Goal: Task Accomplishment & Management: Use online tool/utility

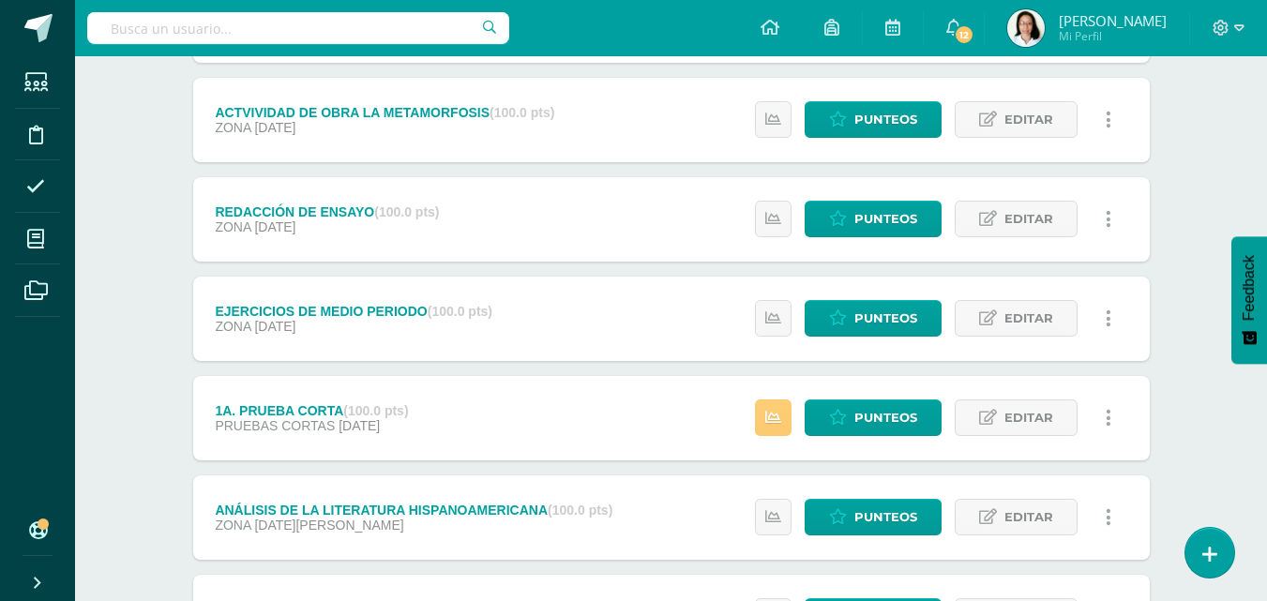
scroll to position [727, 0]
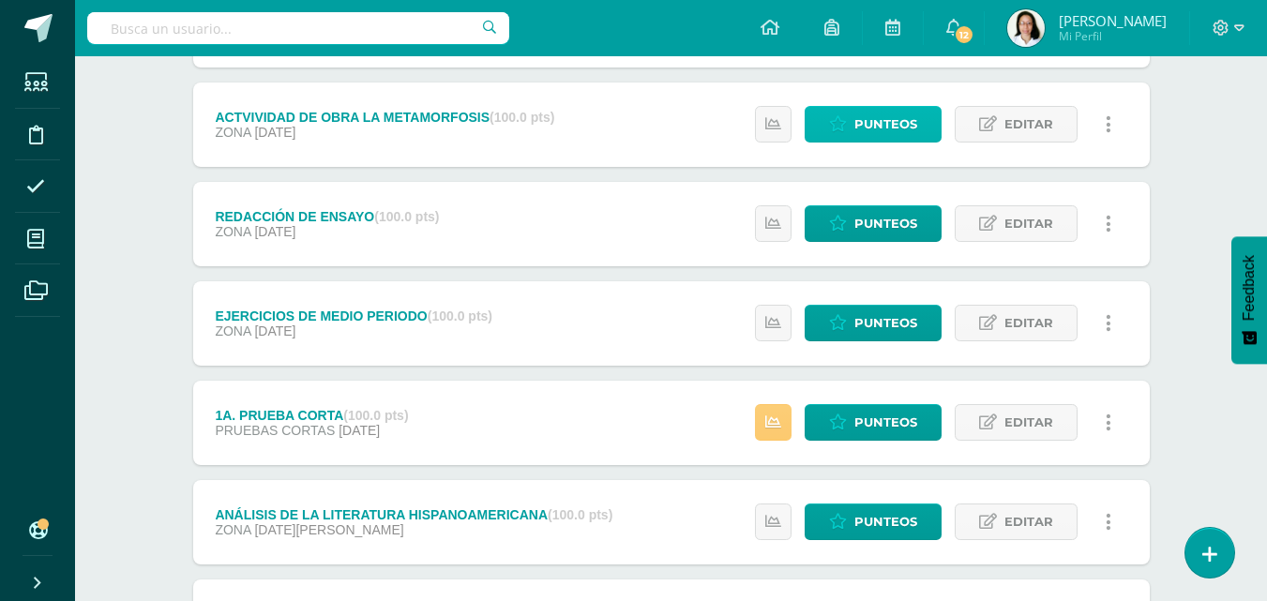
click at [876, 128] on span "Punteos" at bounding box center [885, 124] width 63 height 35
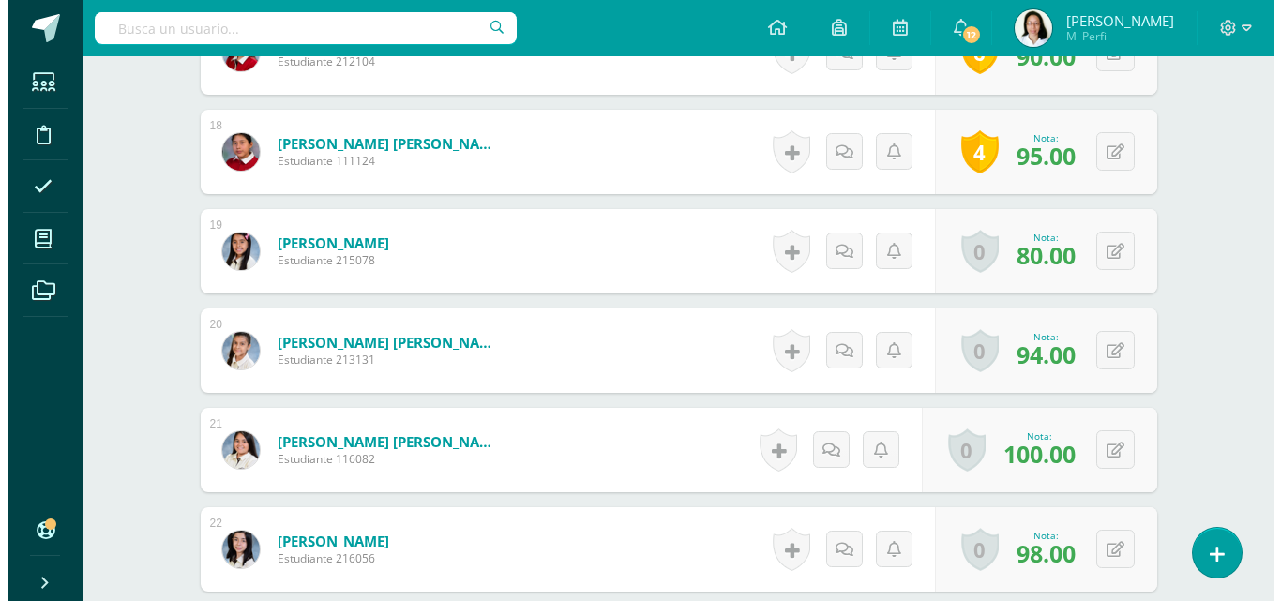
scroll to position [2233, 0]
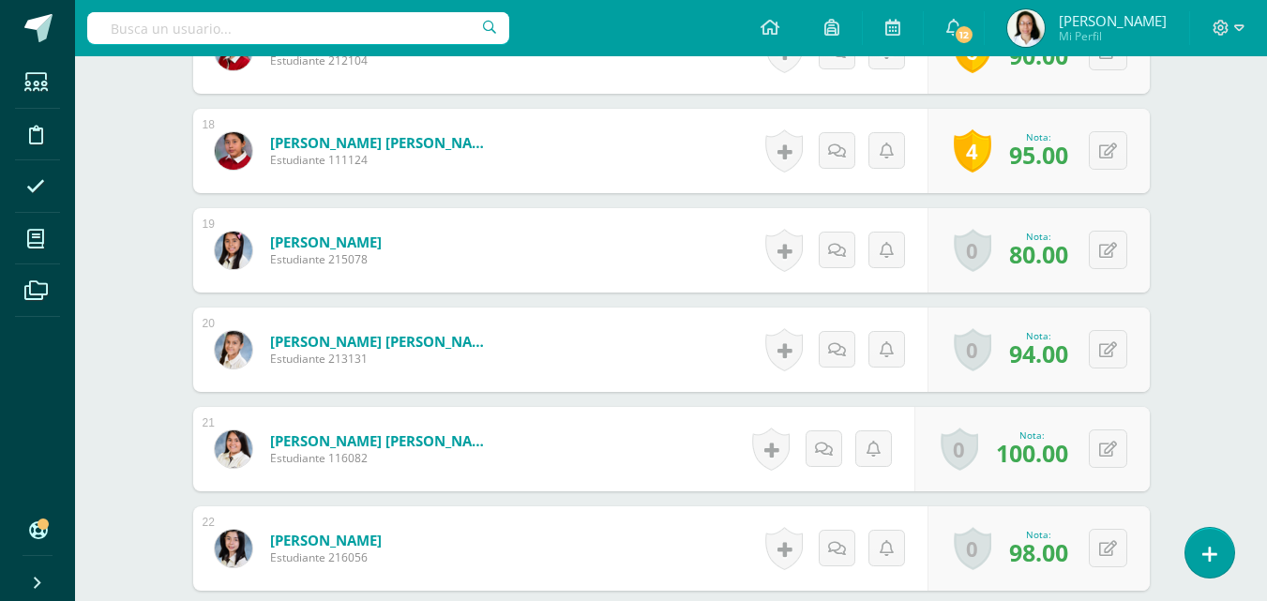
click at [801, 237] on link at bounding box center [784, 250] width 38 height 43
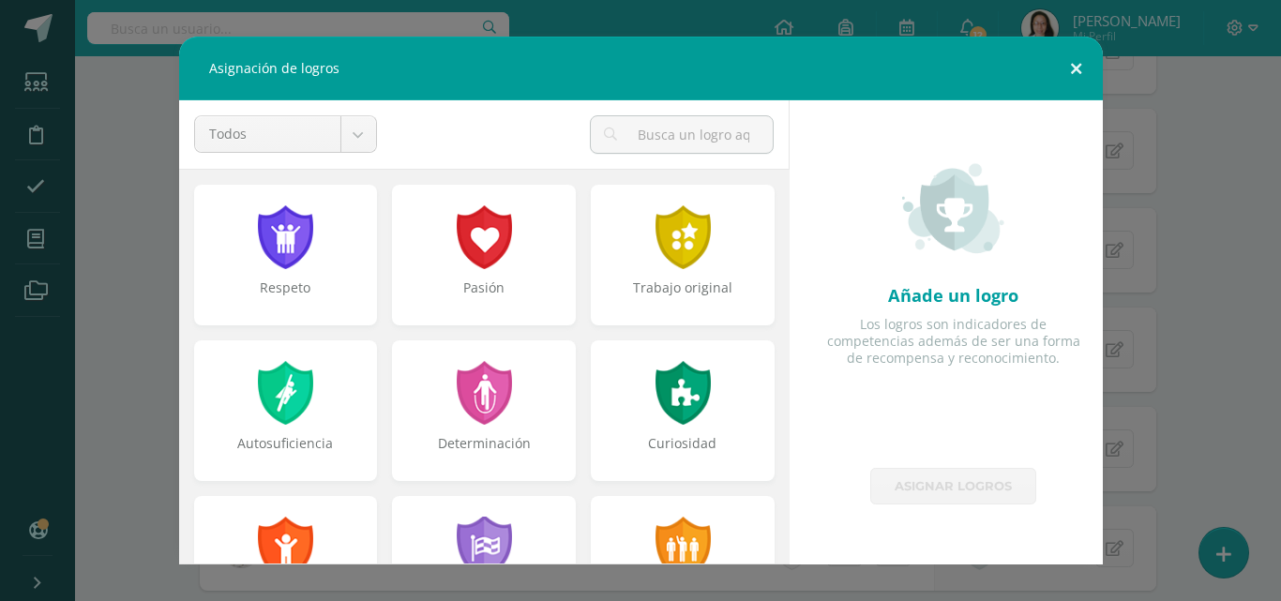
click at [1062, 81] on button at bounding box center [1075, 69] width 53 height 64
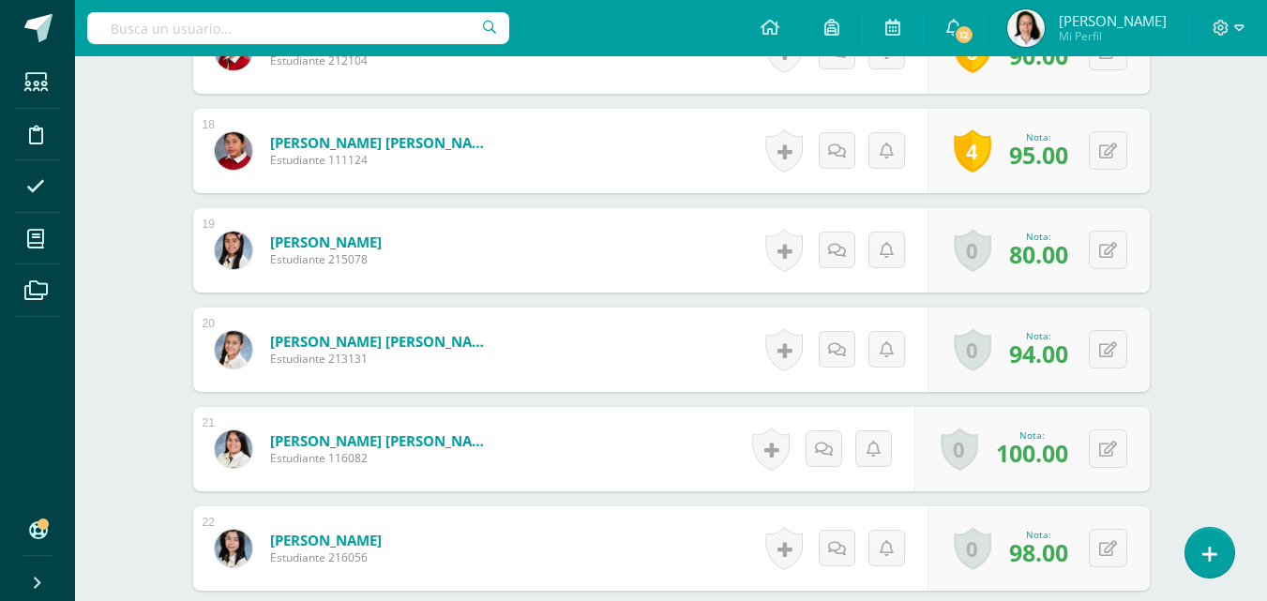
click at [784, 255] on link at bounding box center [784, 250] width 38 height 43
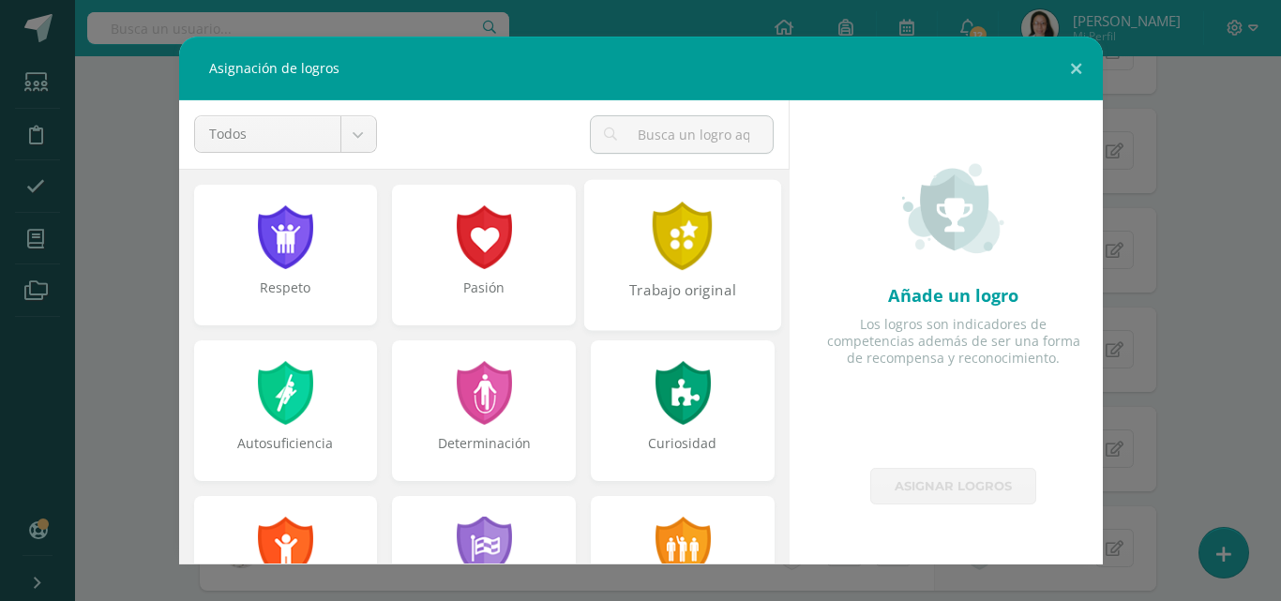
click at [674, 254] on div at bounding box center [683, 236] width 65 height 68
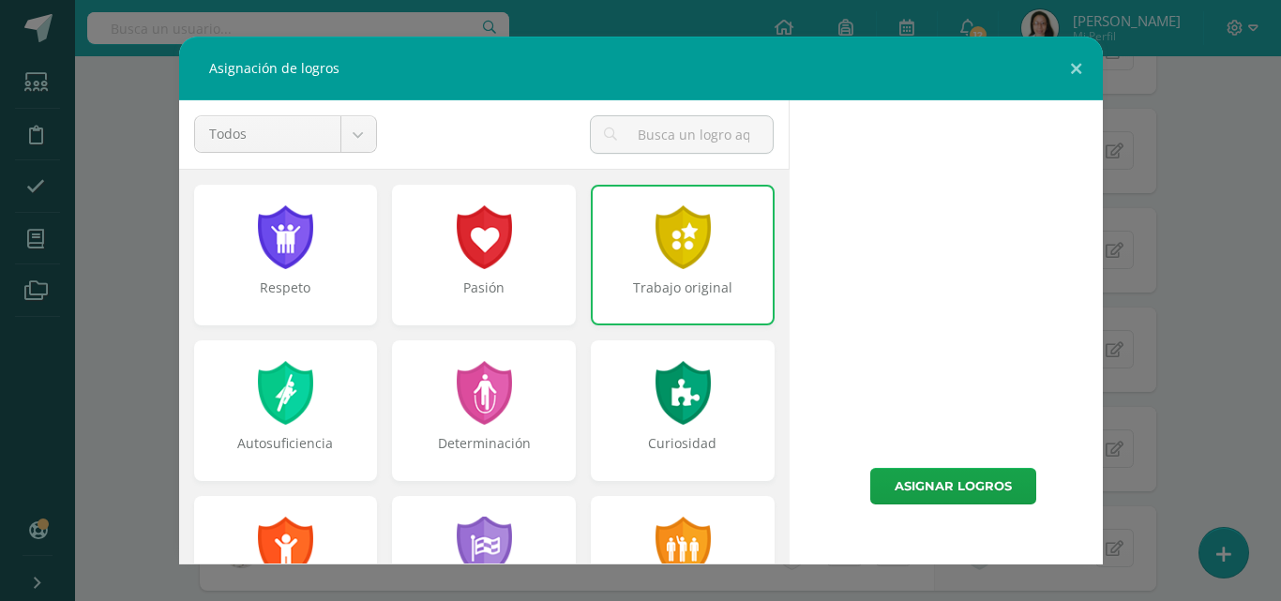
scroll to position [711, 0]
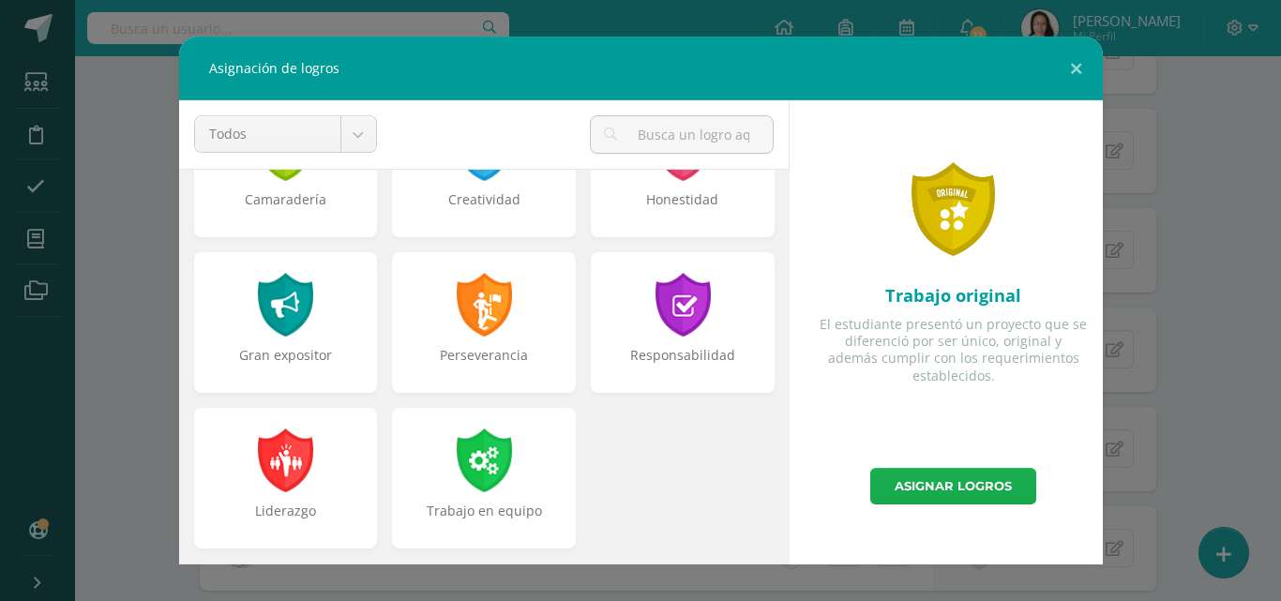
click at [964, 479] on link "Asignar logros" at bounding box center [953, 486] width 166 height 37
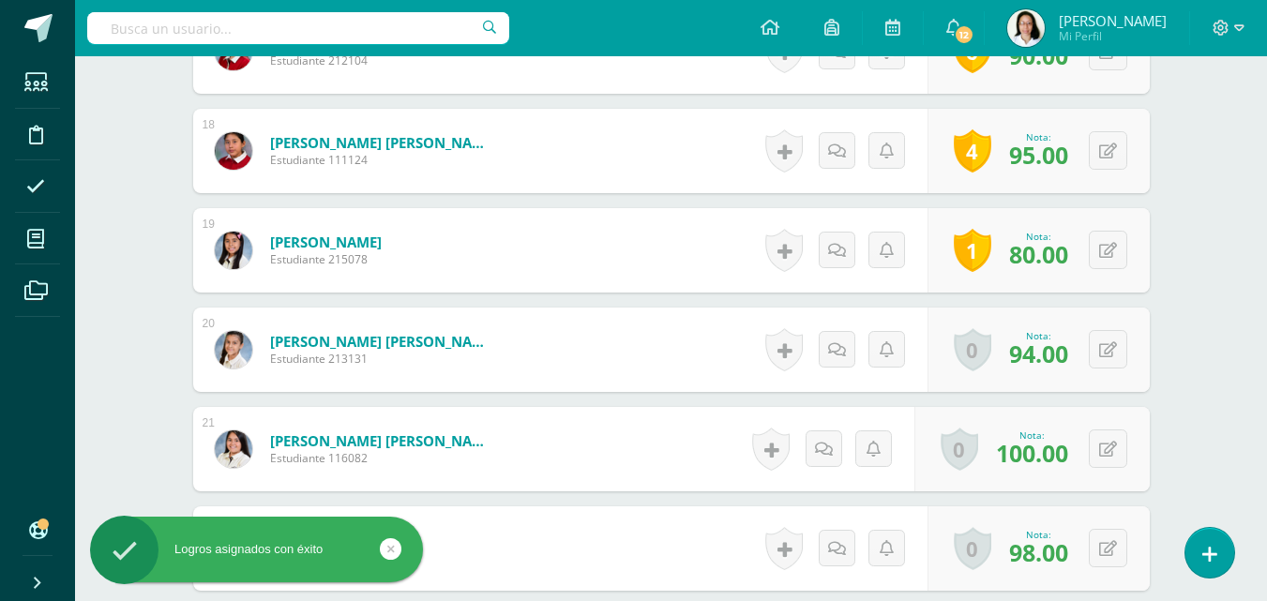
click at [783, 247] on link at bounding box center [784, 250] width 38 height 43
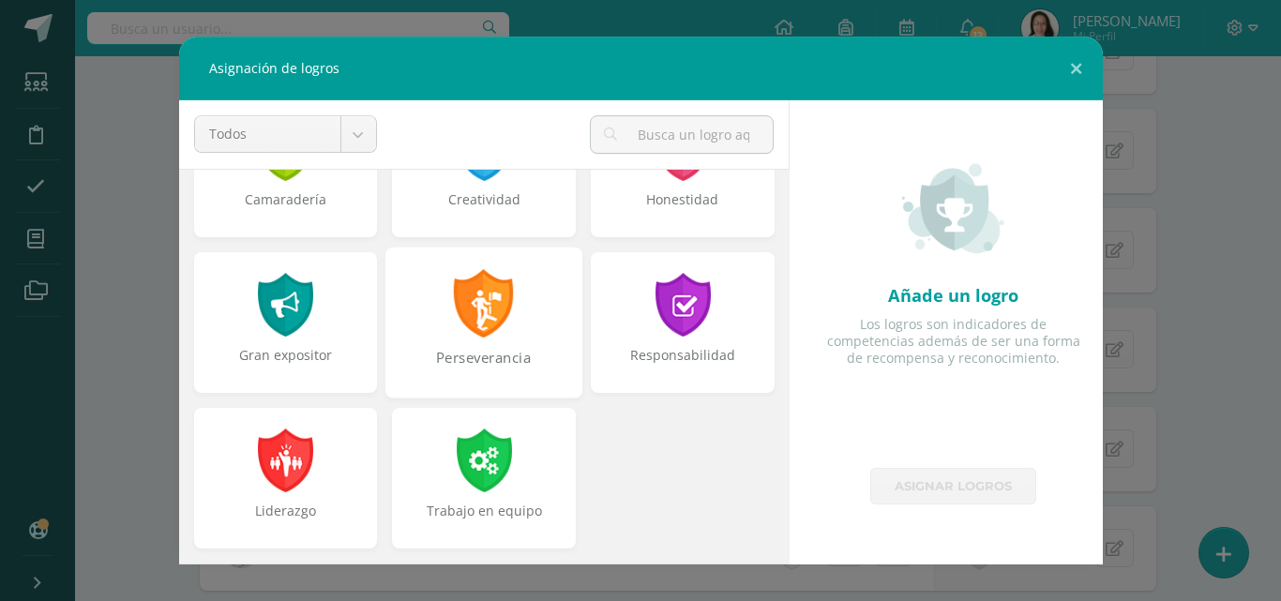
click at [476, 320] on div at bounding box center [484, 303] width 65 height 68
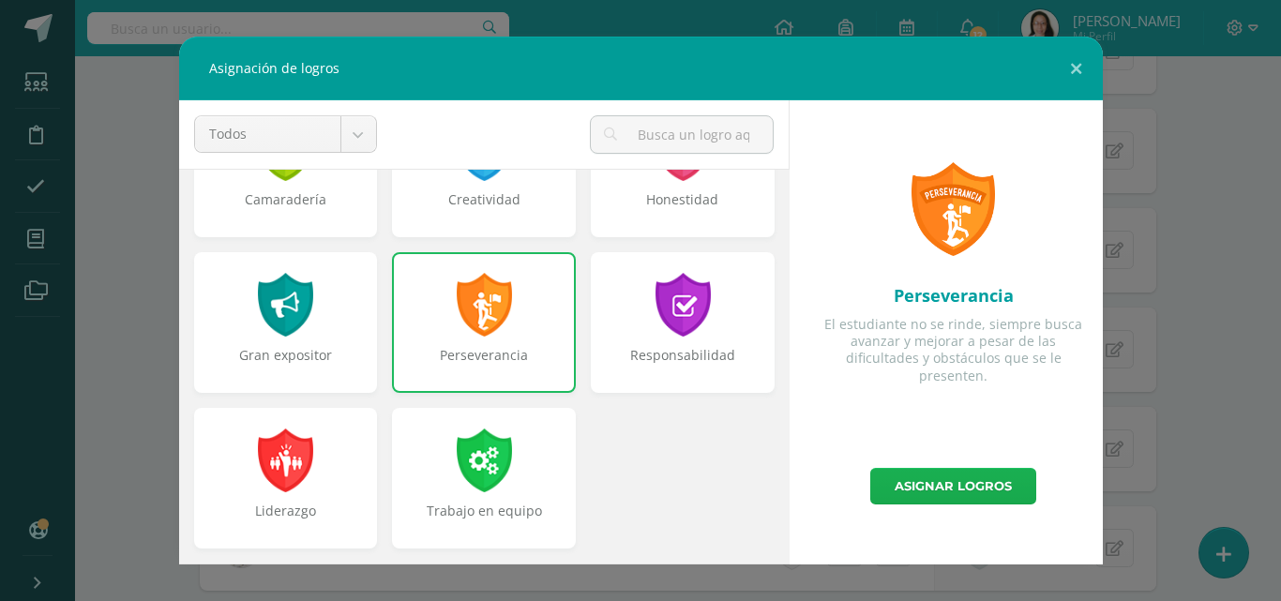
click at [908, 485] on link "Asignar logros" at bounding box center [953, 486] width 166 height 37
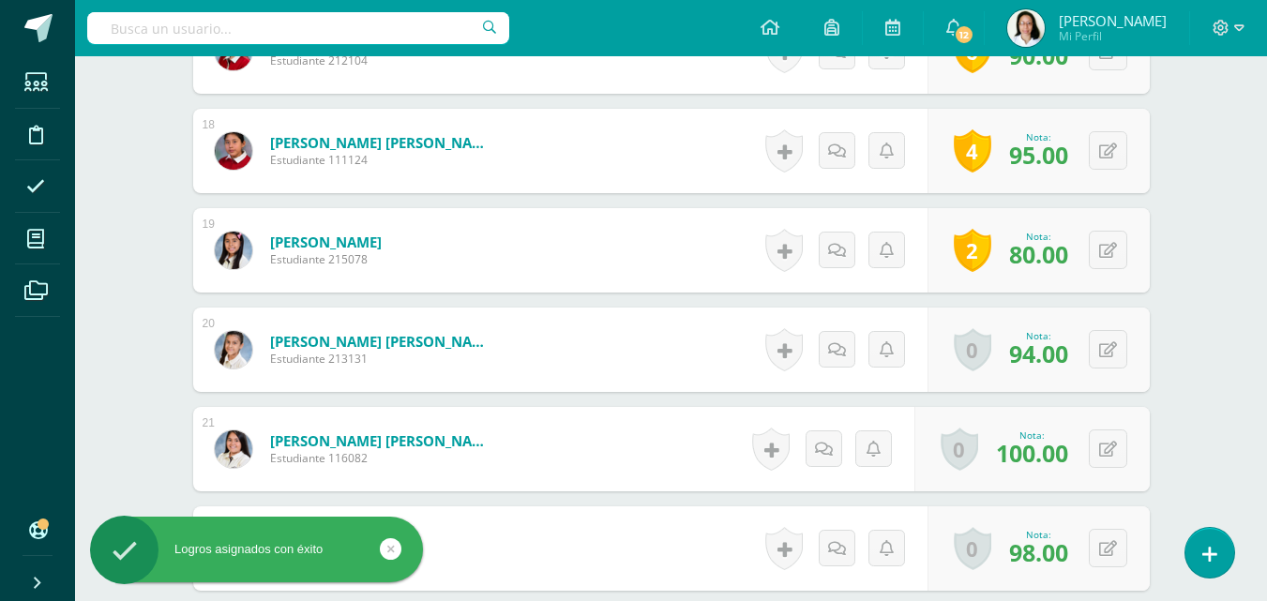
click at [780, 349] on link at bounding box center [784, 349] width 38 height 43
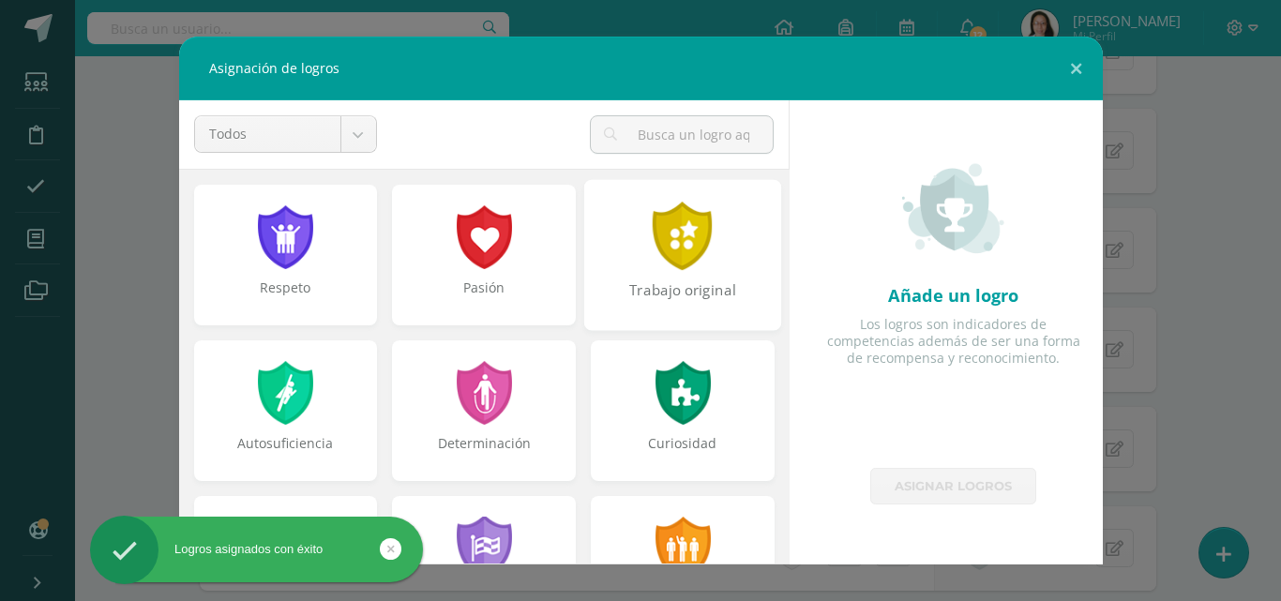
click at [688, 266] on div at bounding box center [683, 236] width 65 height 68
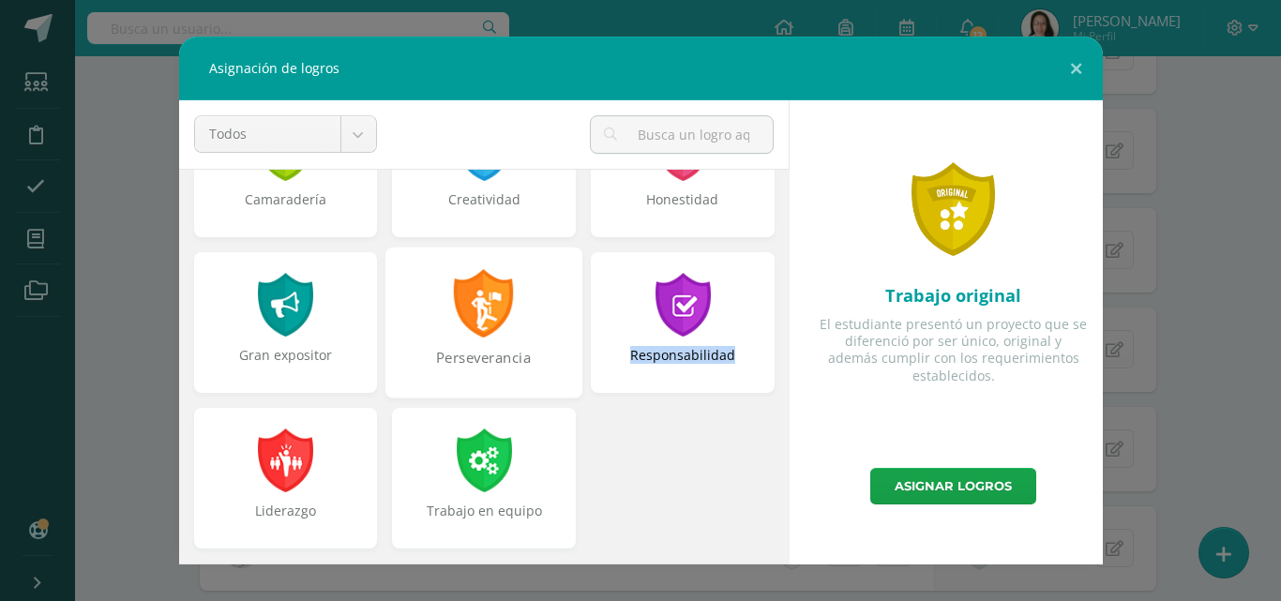
click at [473, 332] on div at bounding box center [484, 303] width 65 height 68
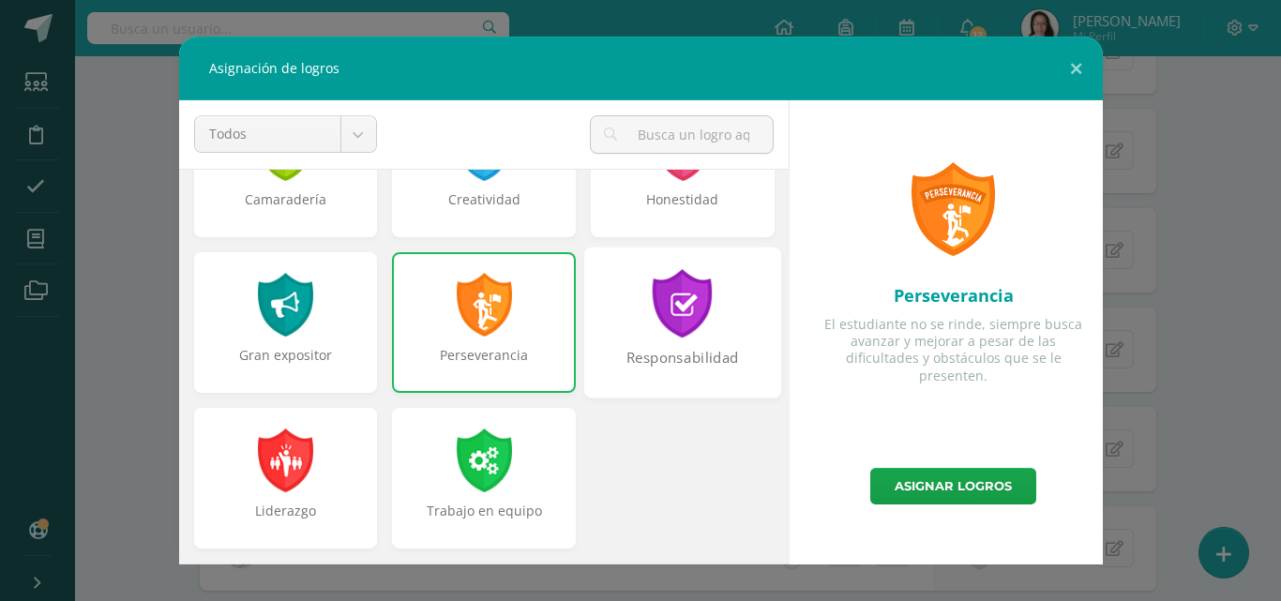
click at [656, 332] on div at bounding box center [683, 303] width 65 height 68
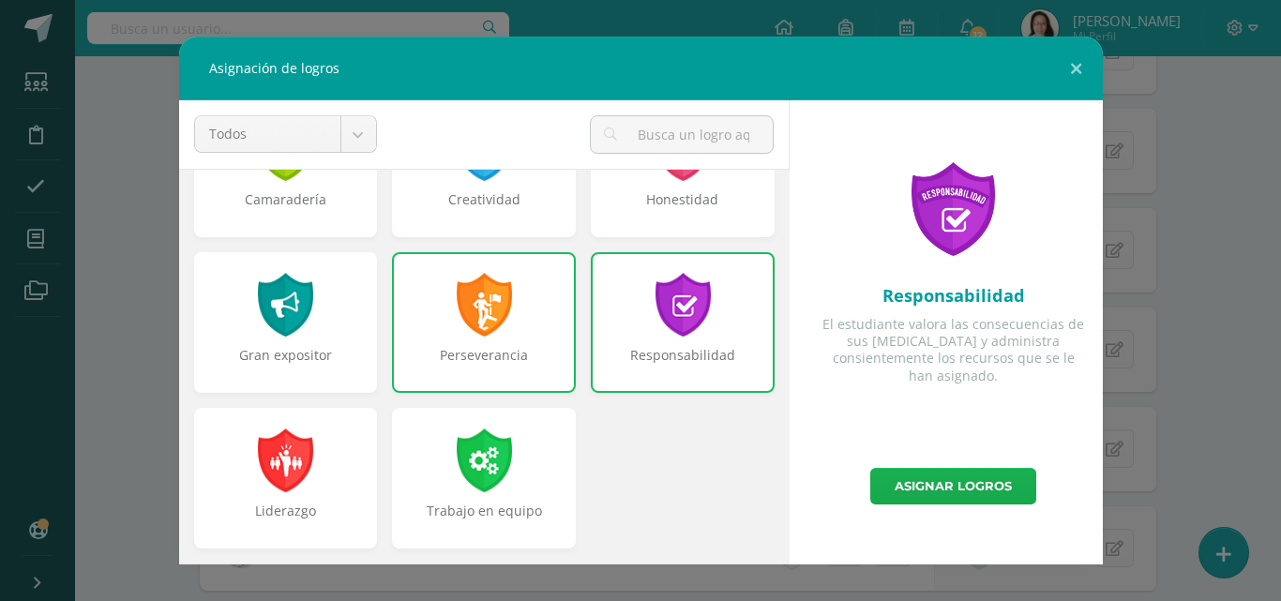
click at [923, 485] on link "Asignar logros" at bounding box center [953, 486] width 166 height 37
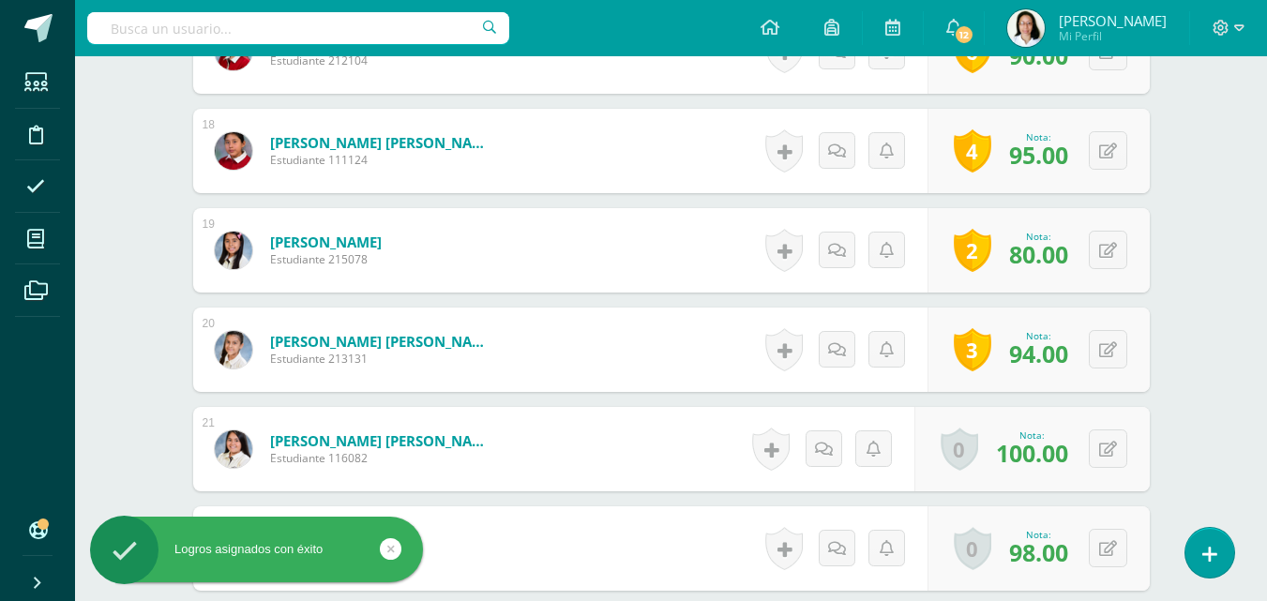
click at [775, 447] on link at bounding box center [771, 449] width 38 height 43
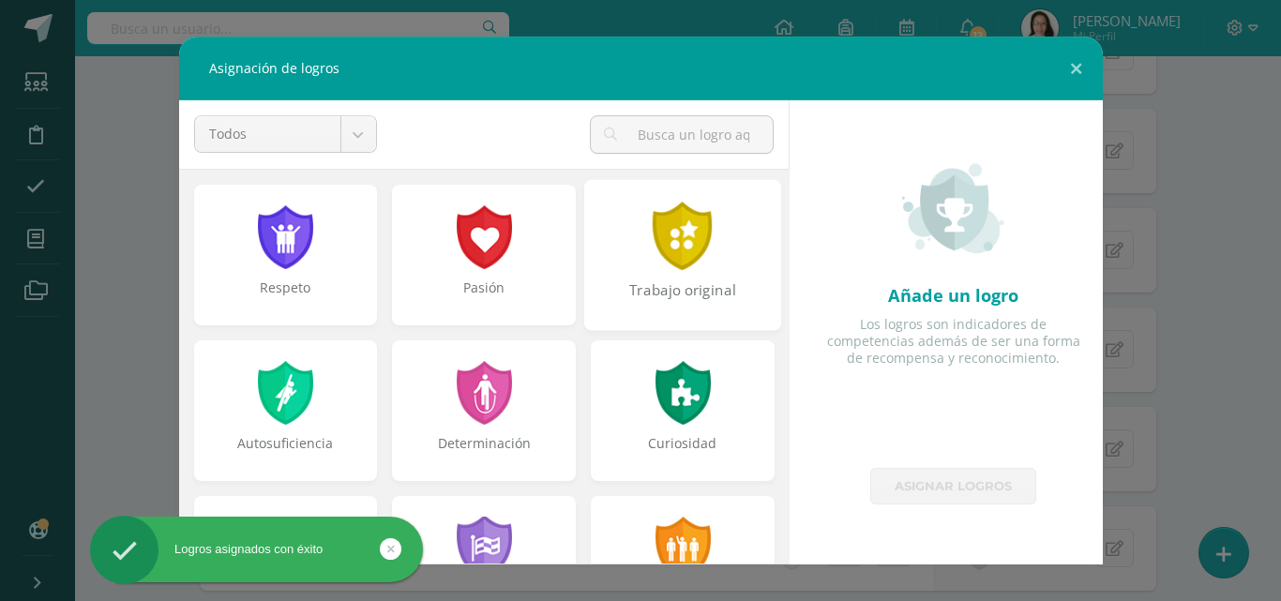
click at [688, 264] on div at bounding box center [683, 236] width 65 height 68
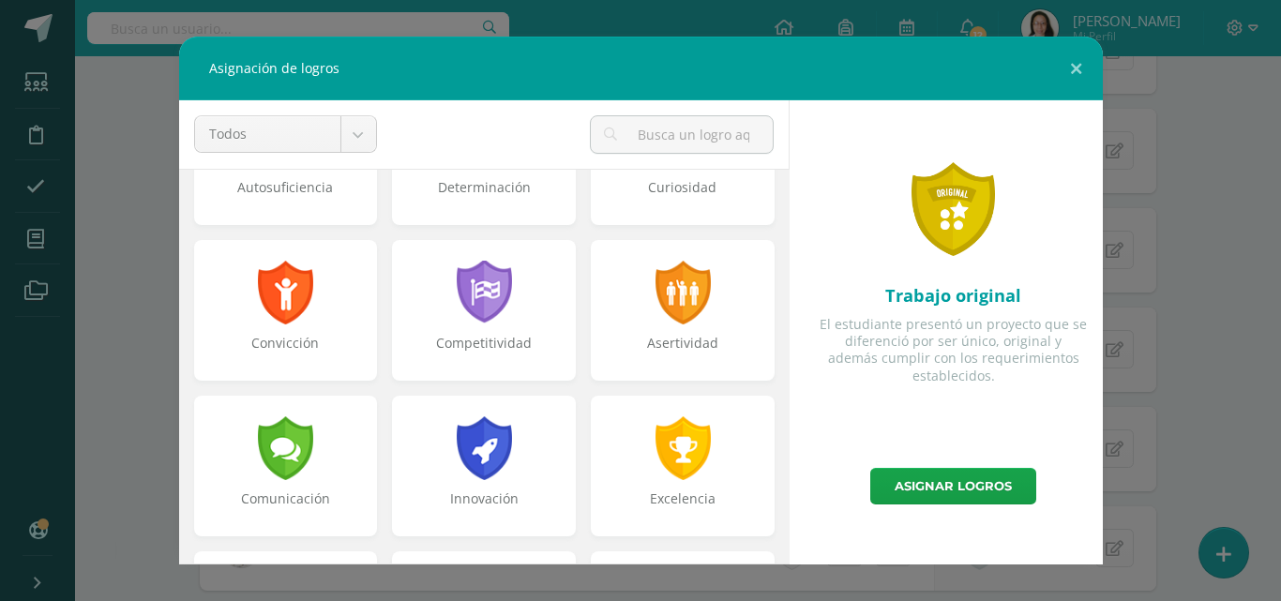
scroll to position [262, 0]
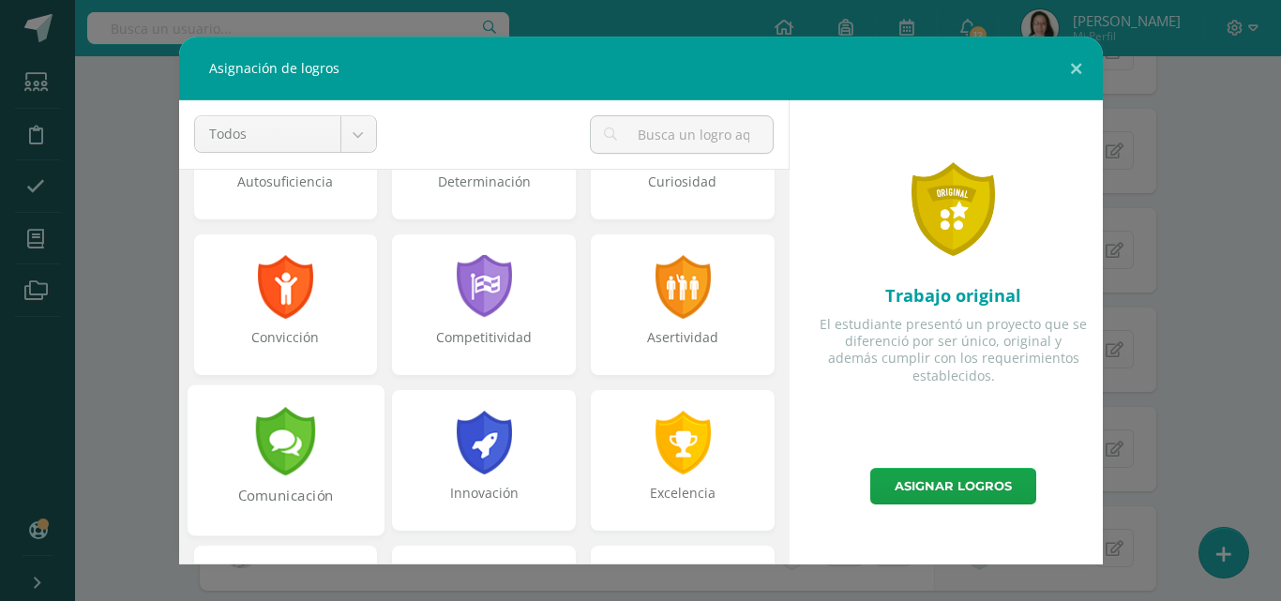
click at [335, 449] on div "Comunicación" at bounding box center [285, 460] width 197 height 151
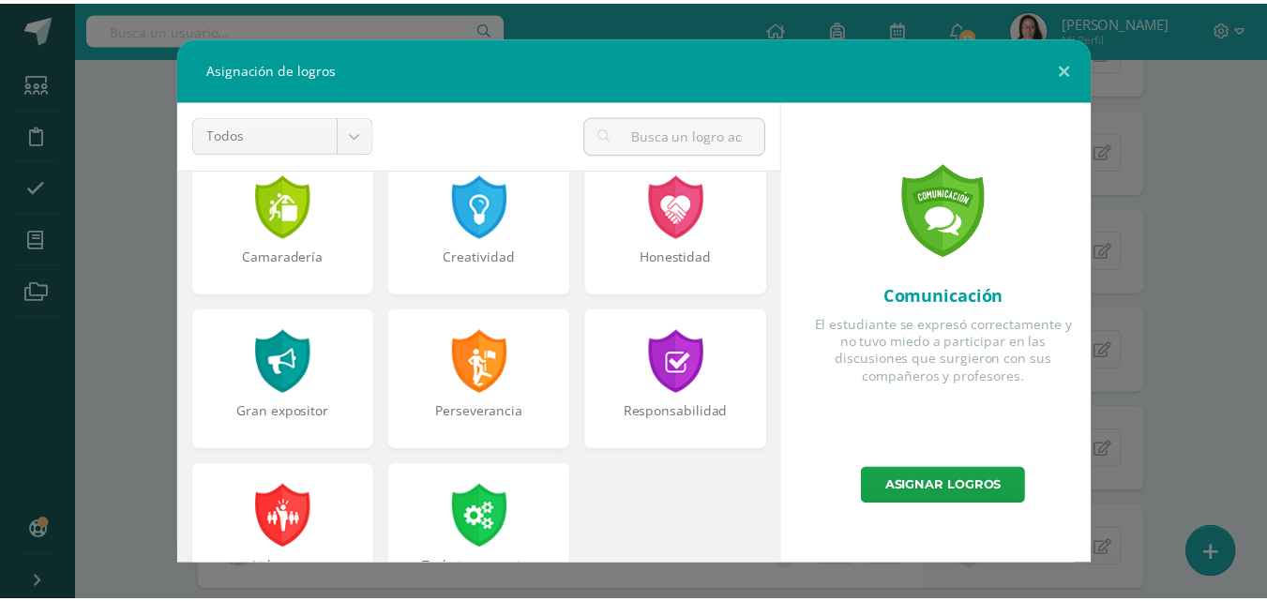
scroll to position [711, 0]
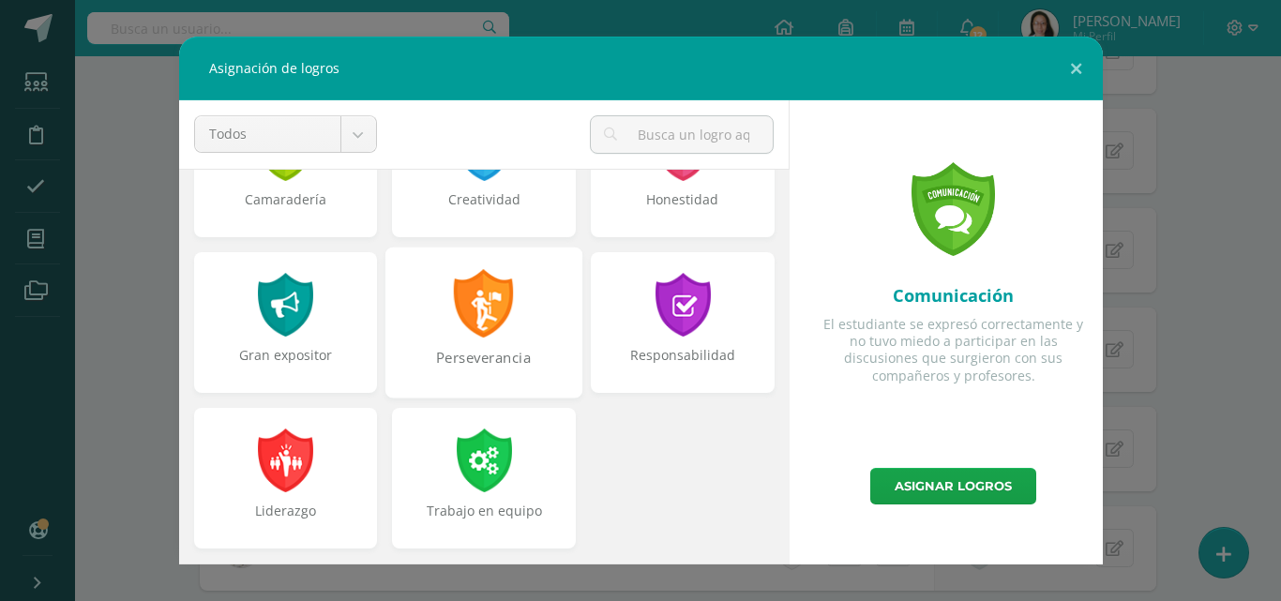
click at [502, 354] on div "Perseverancia" at bounding box center [483, 368] width 193 height 40
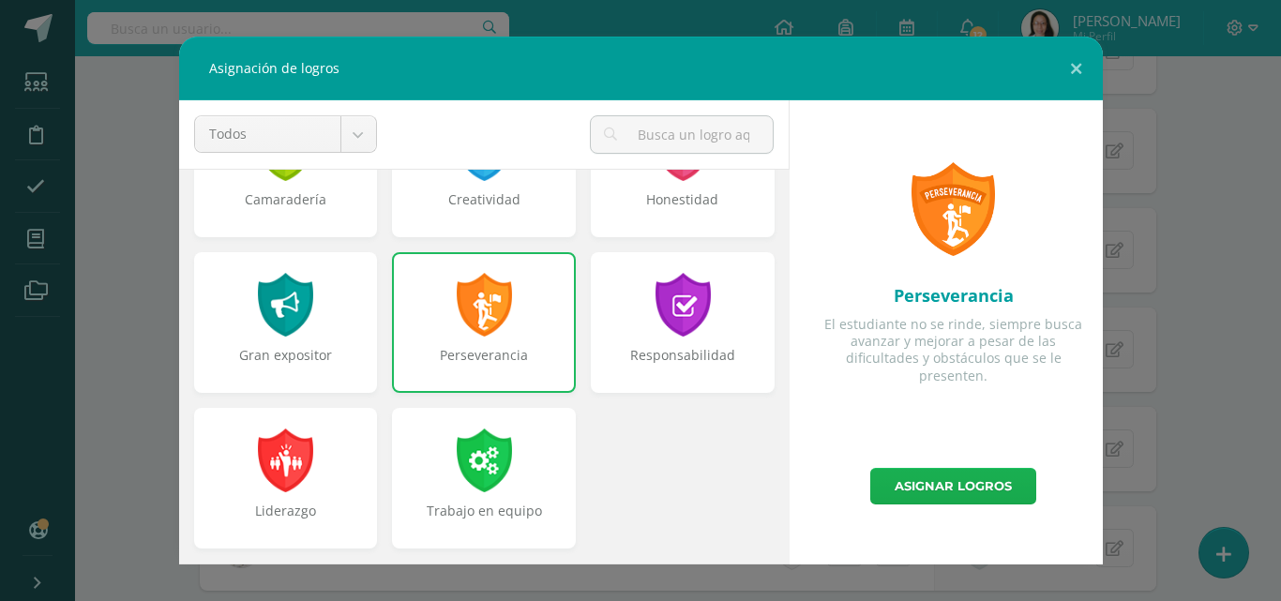
click at [910, 483] on link "Asignar logros" at bounding box center [953, 486] width 166 height 37
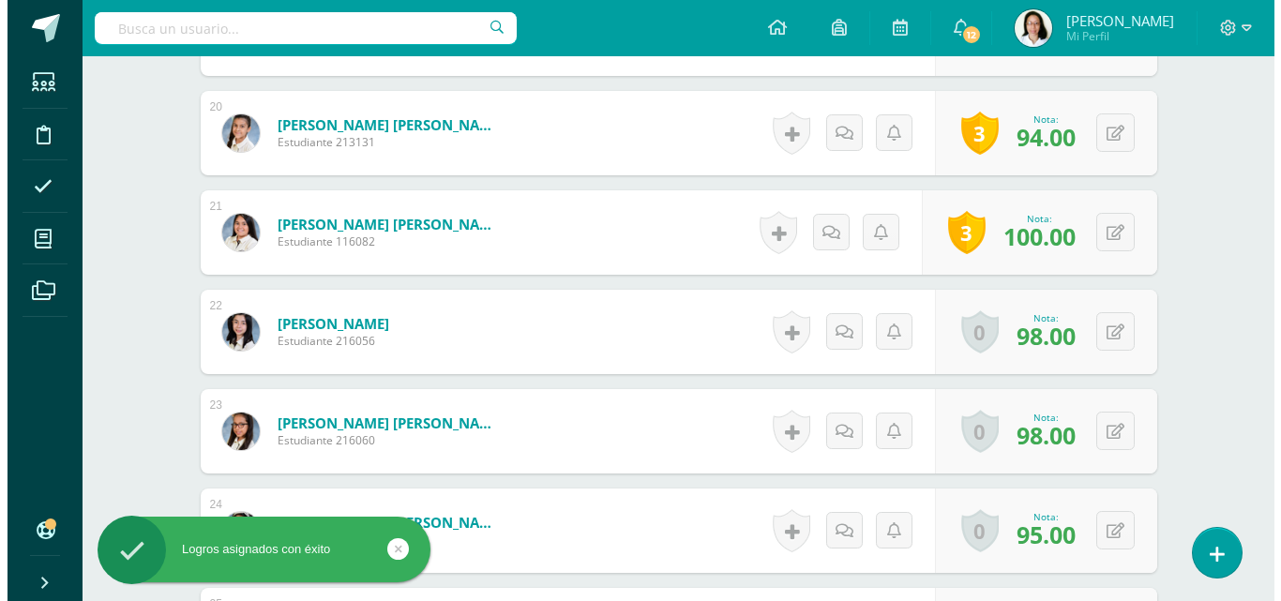
scroll to position [2502, 0]
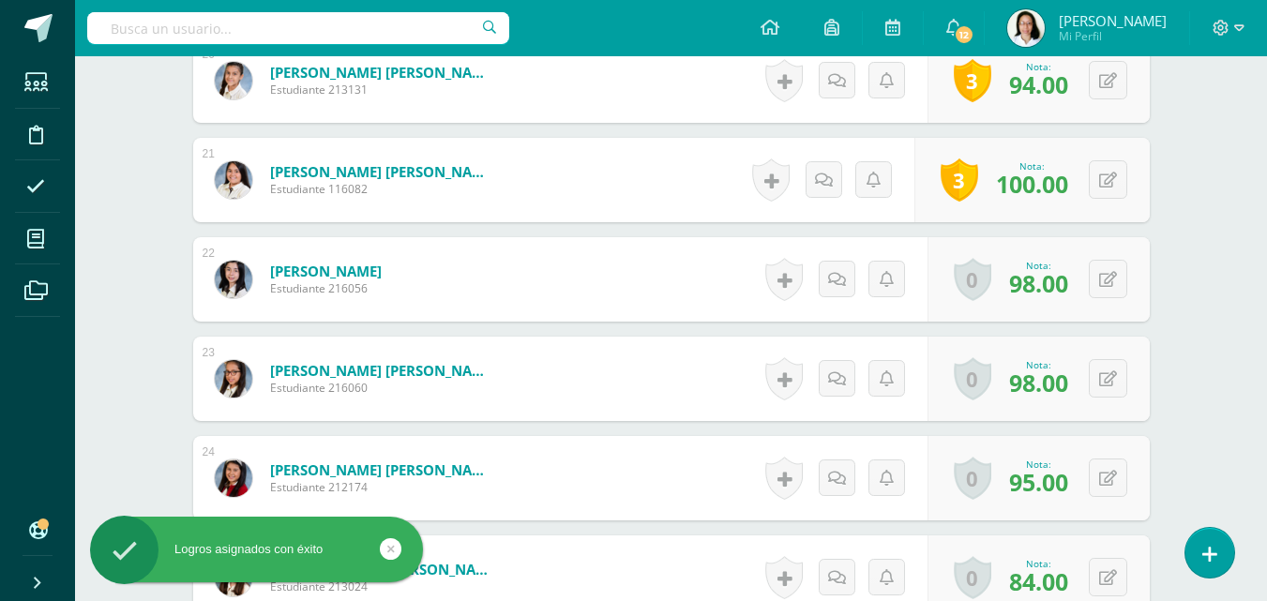
click at [787, 295] on link at bounding box center [784, 279] width 38 height 43
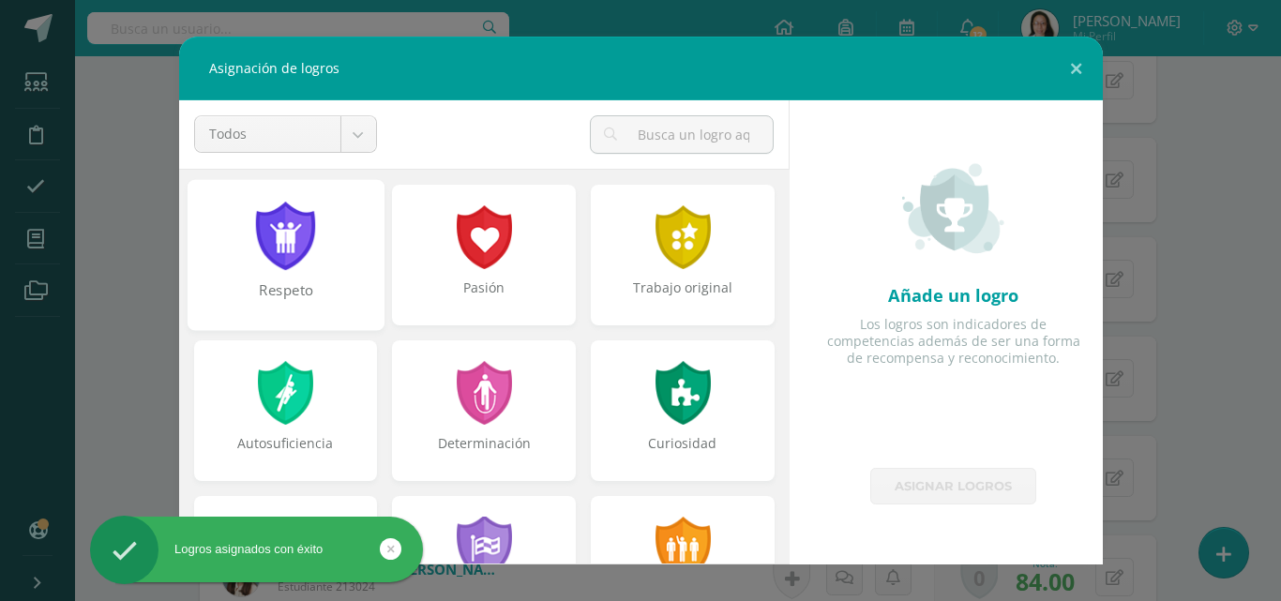
click at [693, 252] on div at bounding box center [683, 237] width 60 height 64
click at [279, 255] on div at bounding box center [285, 236] width 65 height 68
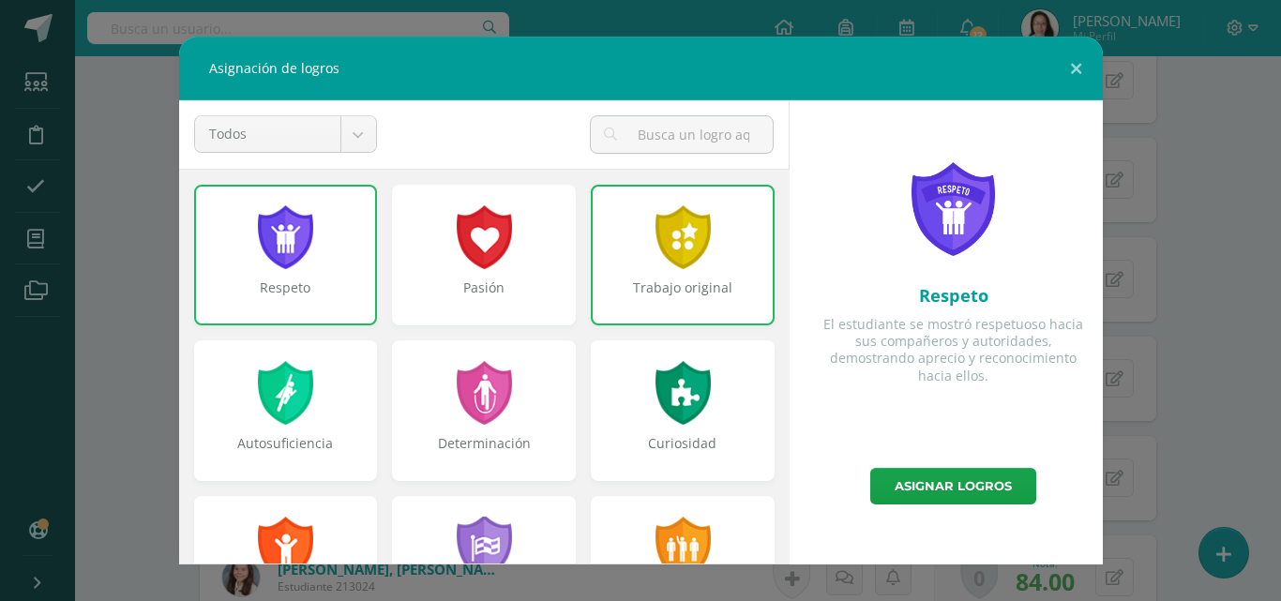
scroll to position [285, 0]
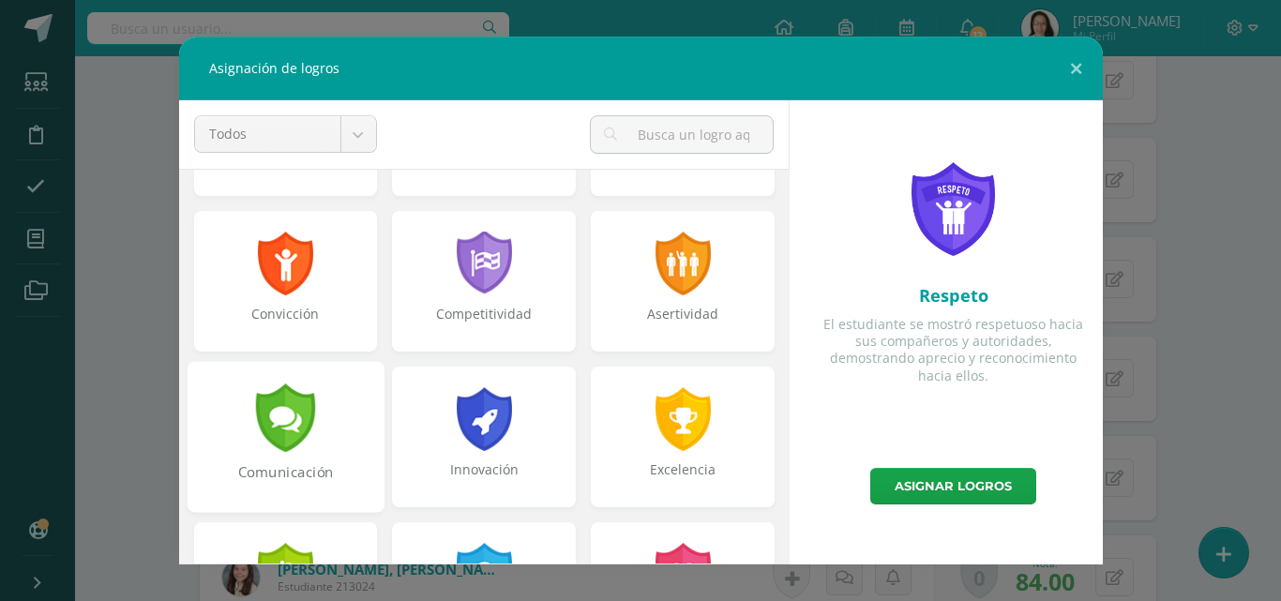
click at [291, 421] on div at bounding box center [285, 418] width 65 height 68
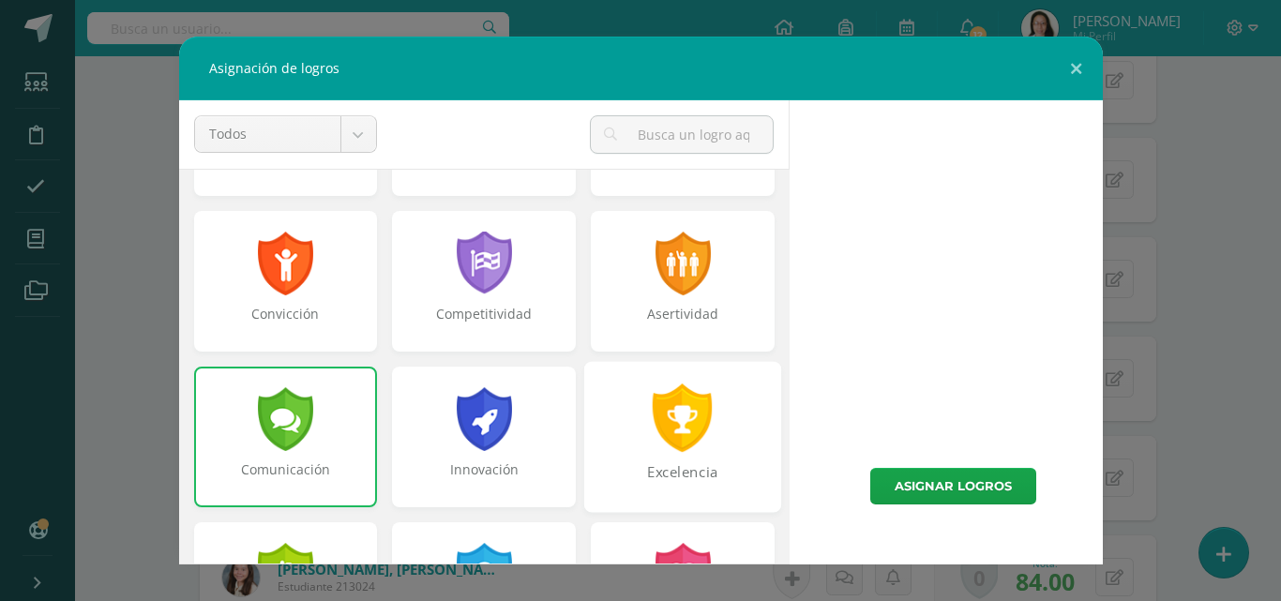
click at [653, 426] on div at bounding box center [683, 418] width 65 height 68
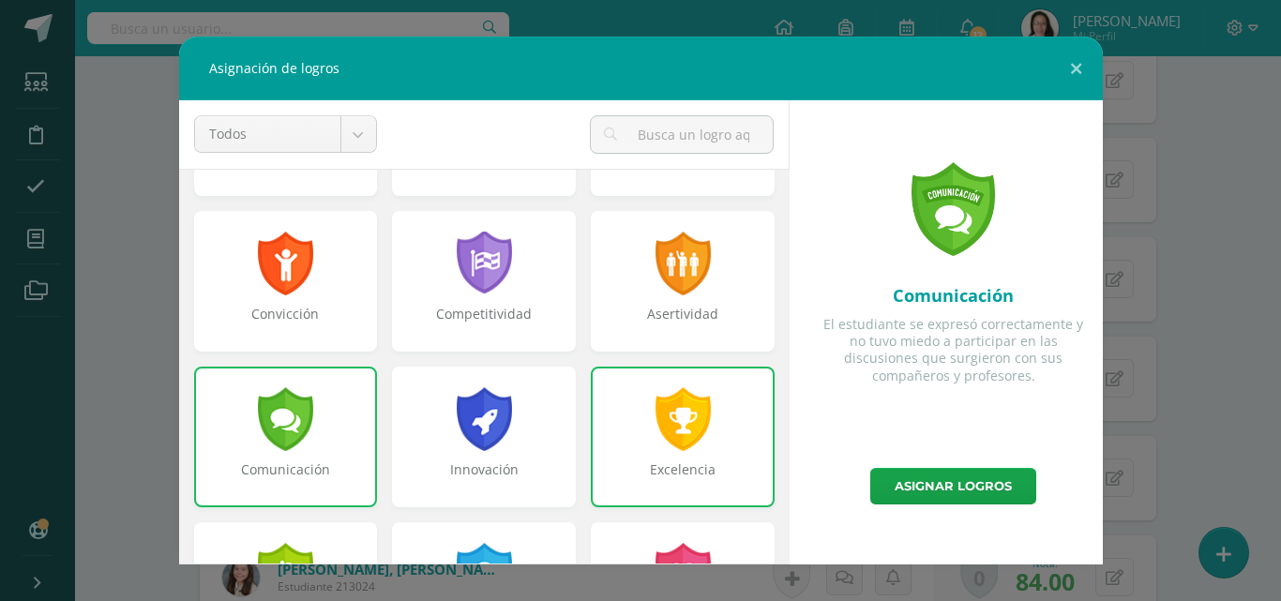
scroll to position [565, 0]
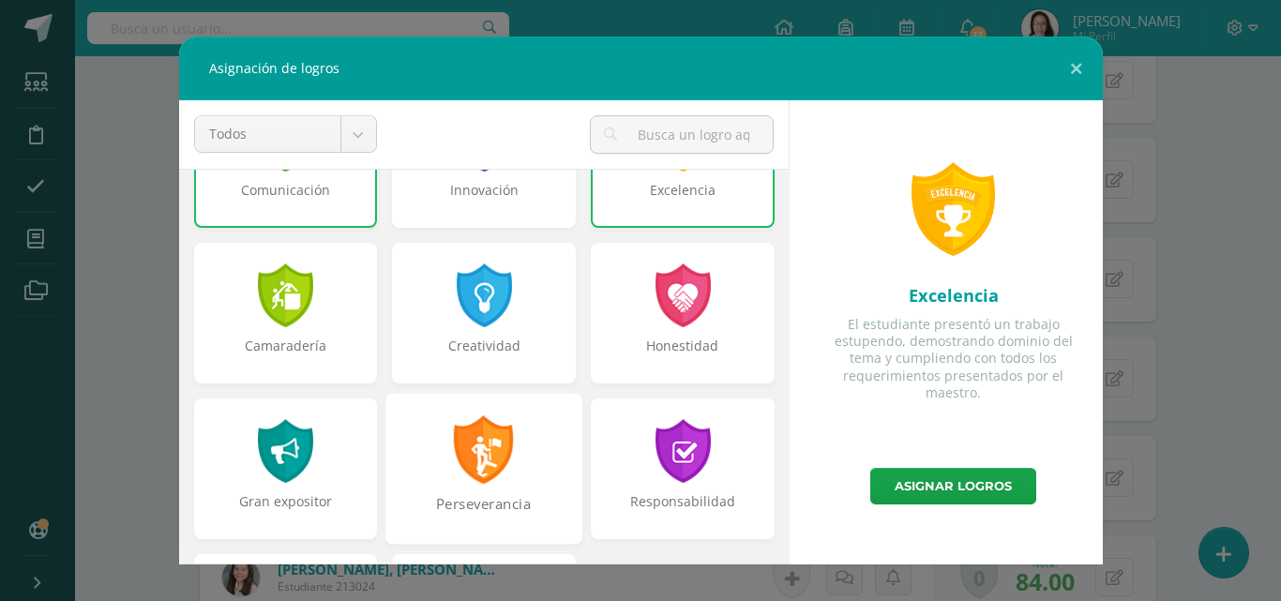
click at [694, 442] on div at bounding box center [683, 451] width 60 height 64
click at [481, 455] on div at bounding box center [484, 449] width 65 height 68
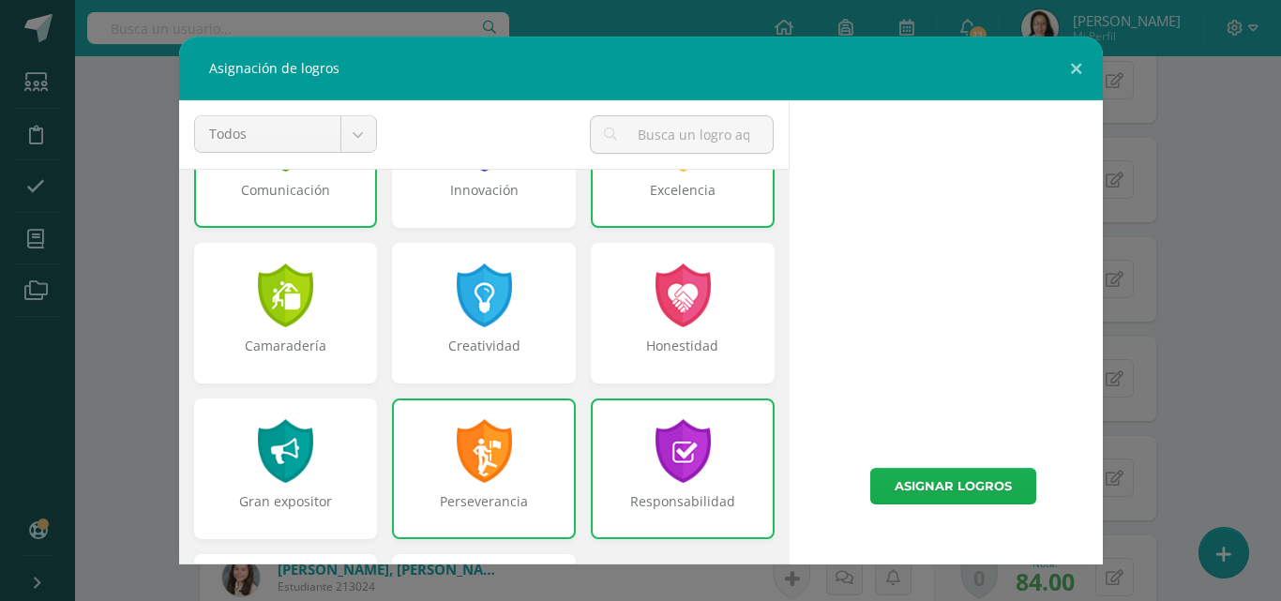
click at [661, 308] on div at bounding box center [683, 296] width 60 height 64
click at [914, 481] on link "Asignar logros" at bounding box center [953, 486] width 166 height 37
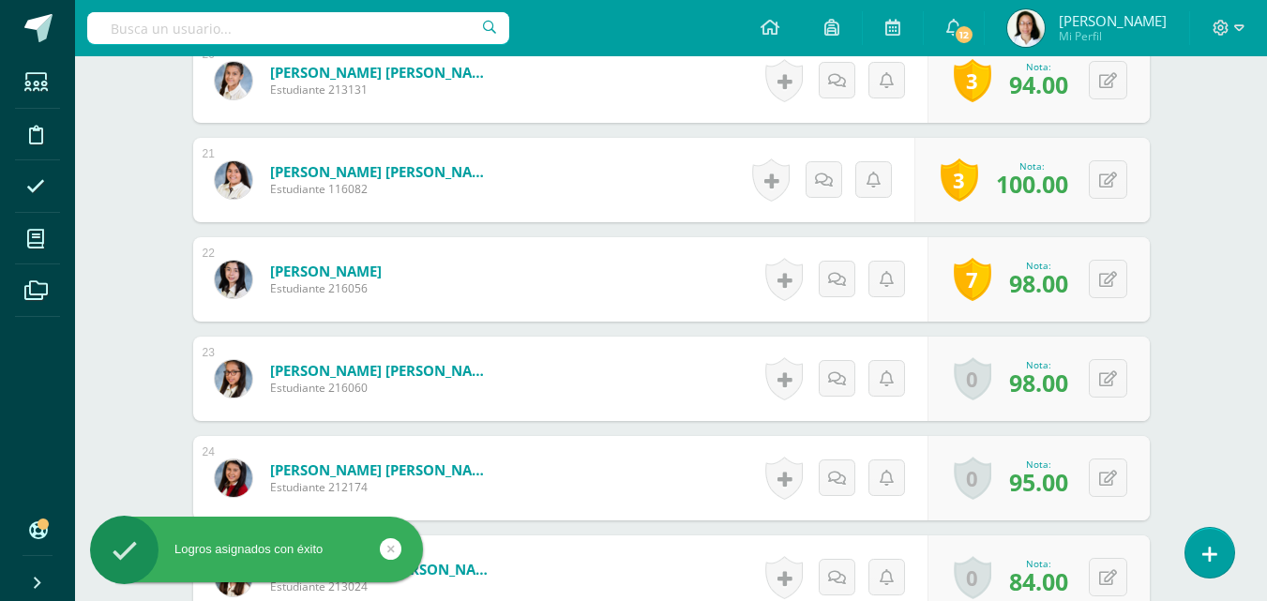
click at [795, 379] on link at bounding box center [784, 378] width 38 height 43
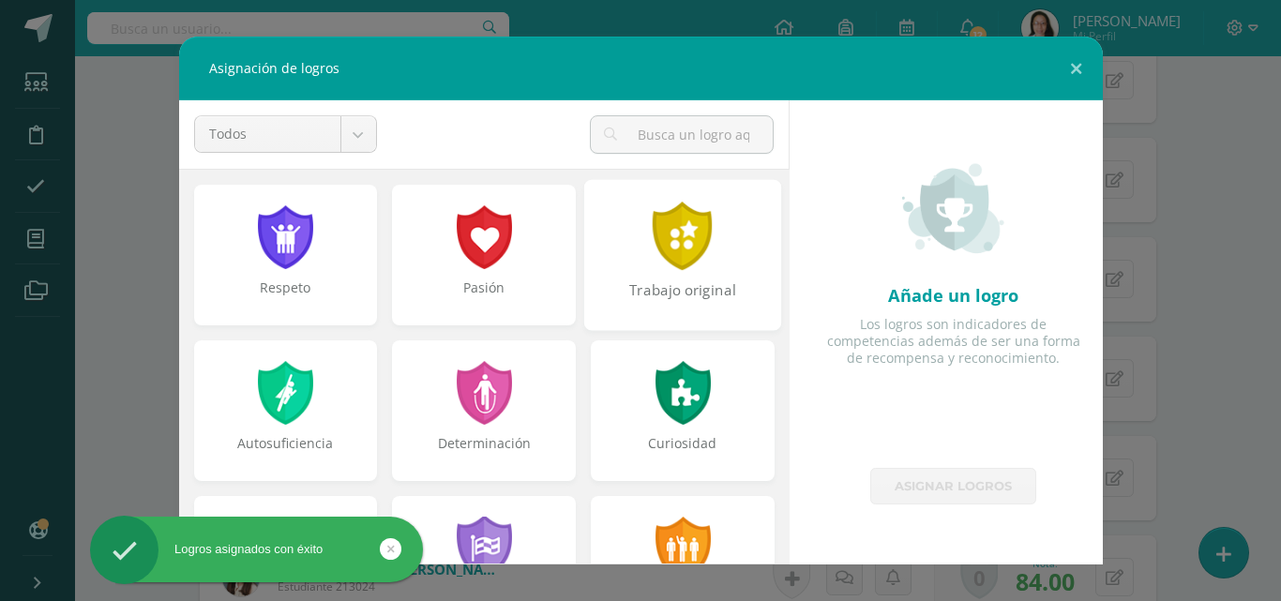
click at [691, 265] on div at bounding box center [683, 236] width 65 height 68
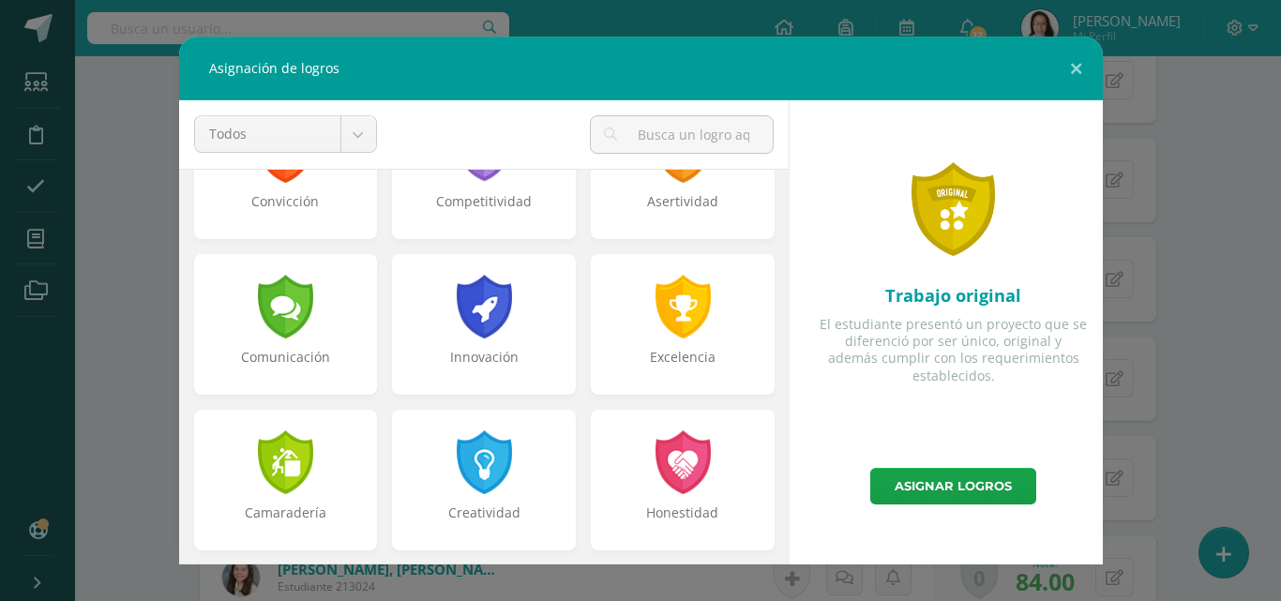
scroll to position [400, 0]
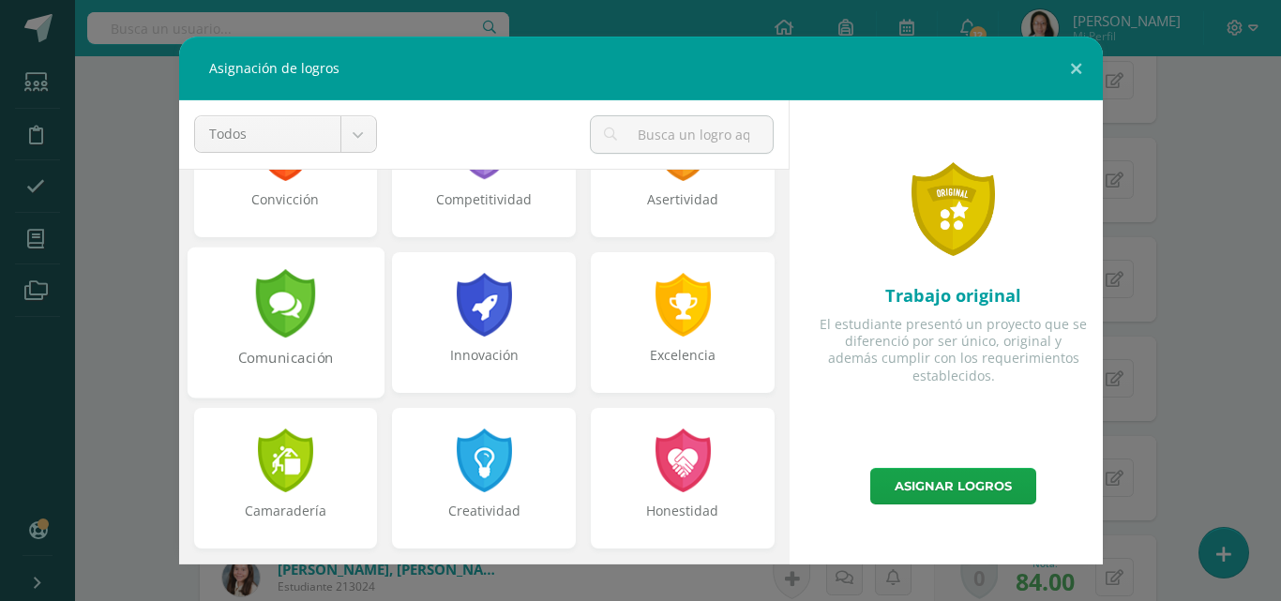
click at [309, 328] on div at bounding box center [285, 303] width 65 height 68
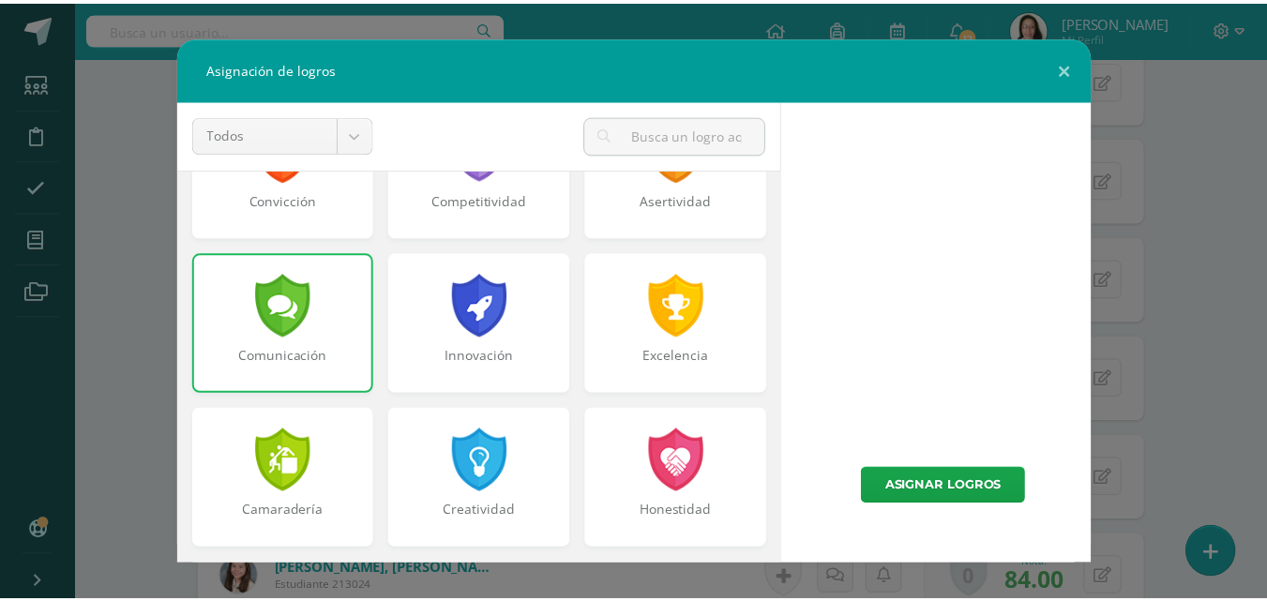
scroll to position [711, 0]
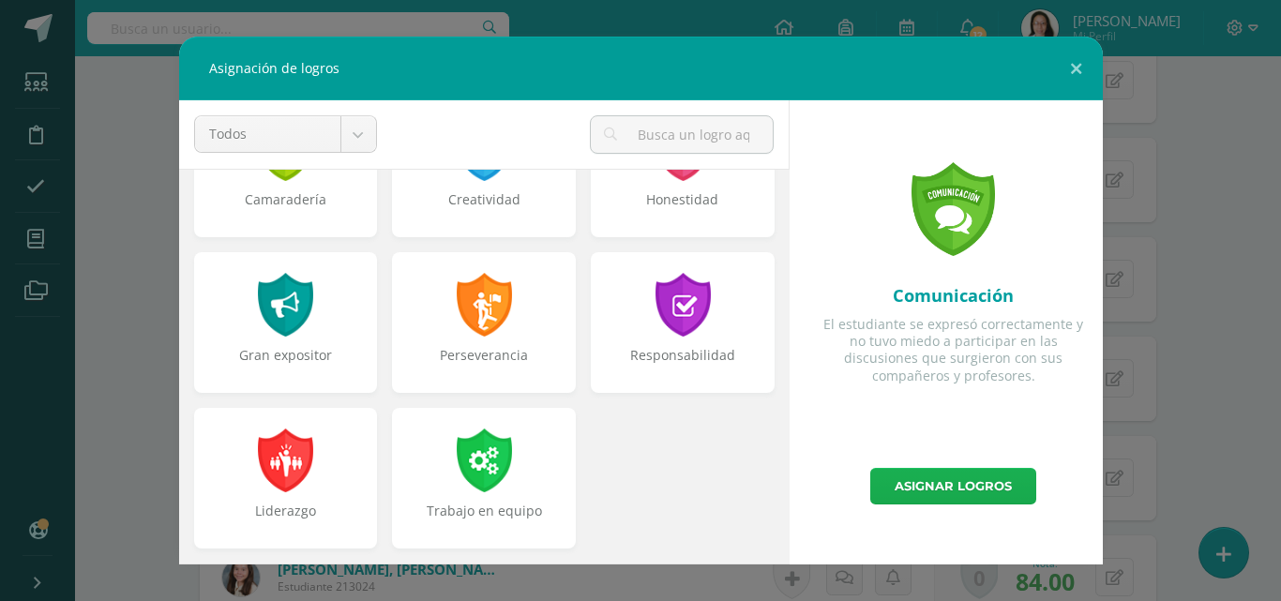
click at [668, 329] on div at bounding box center [683, 305] width 60 height 64
click at [928, 491] on link "Asignar logros" at bounding box center [953, 486] width 166 height 37
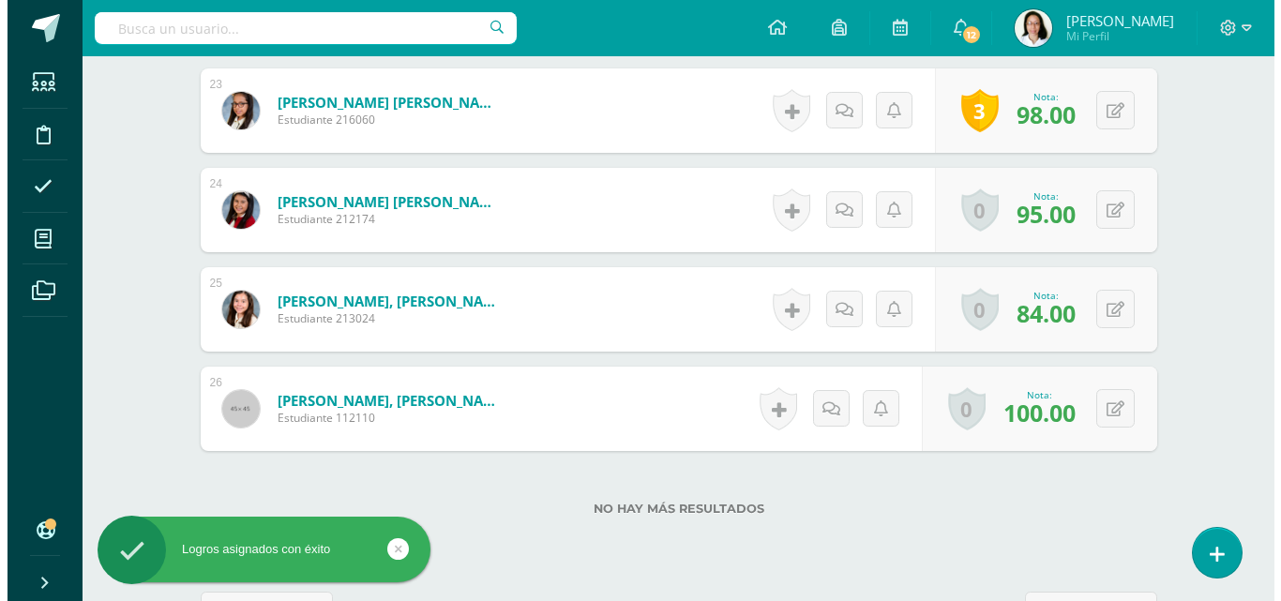
scroll to position [2777, 0]
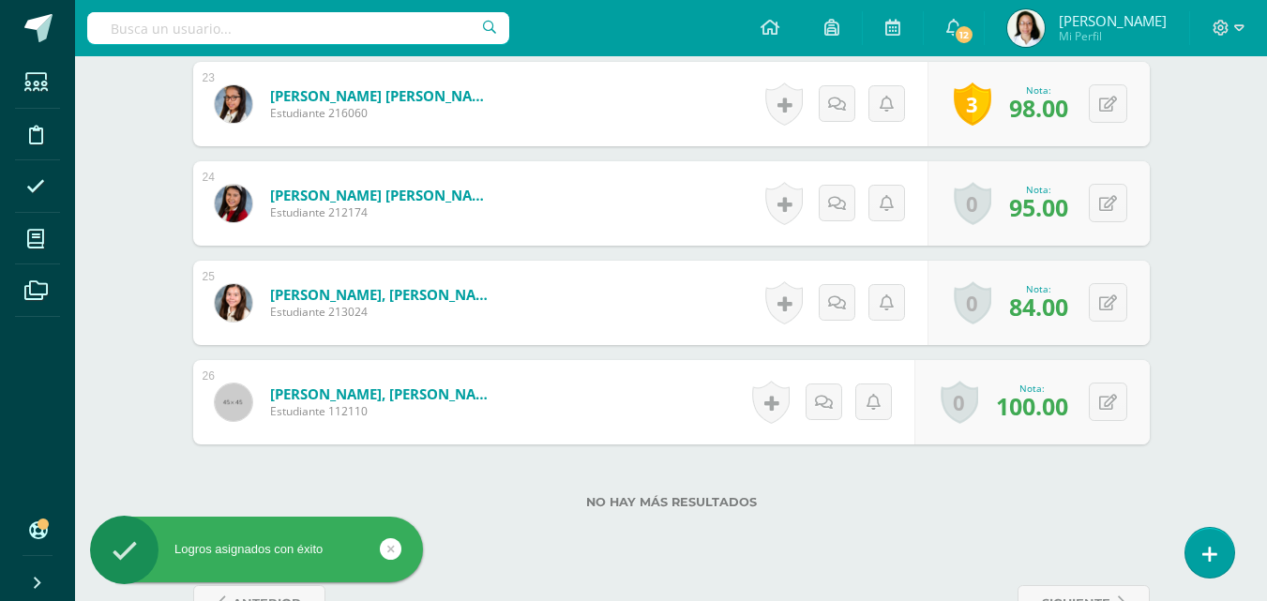
click at [781, 206] on link at bounding box center [784, 203] width 38 height 43
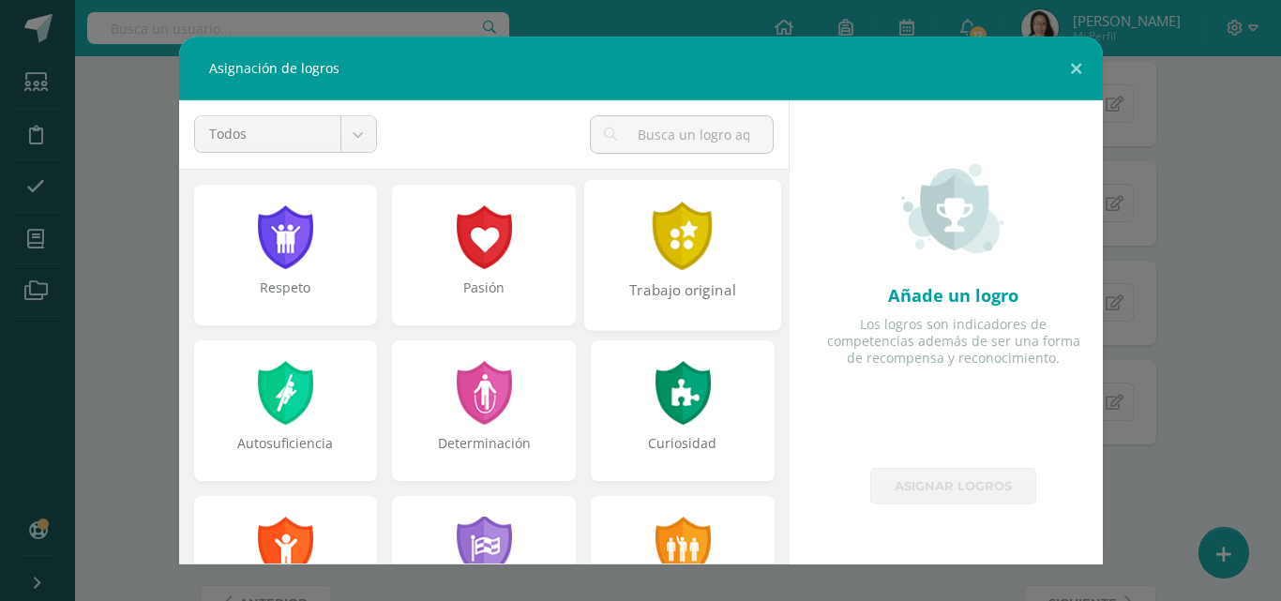
click at [681, 257] on div at bounding box center [683, 236] width 65 height 68
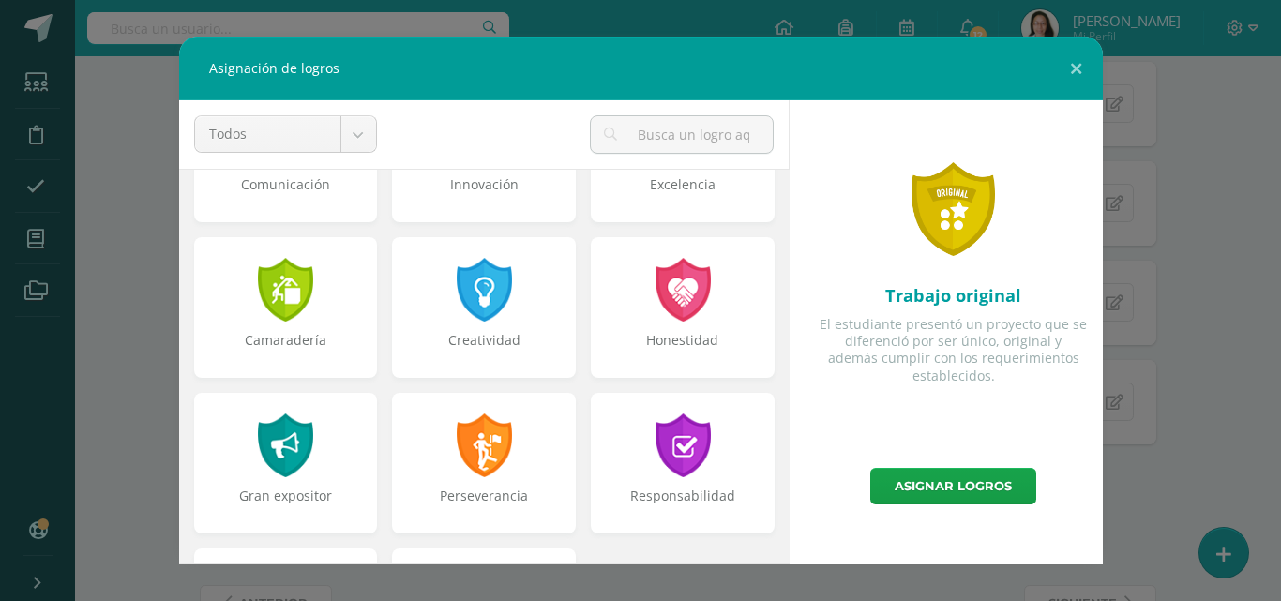
scroll to position [711, 0]
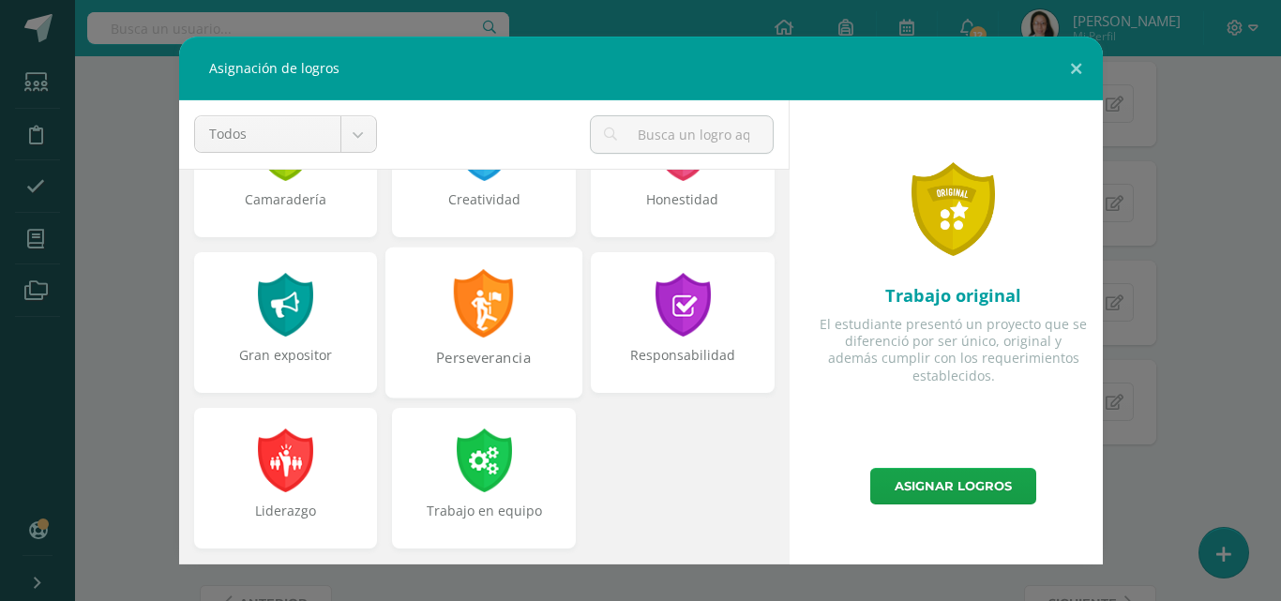
click at [486, 334] on div at bounding box center [484, 303] width 65 height 68
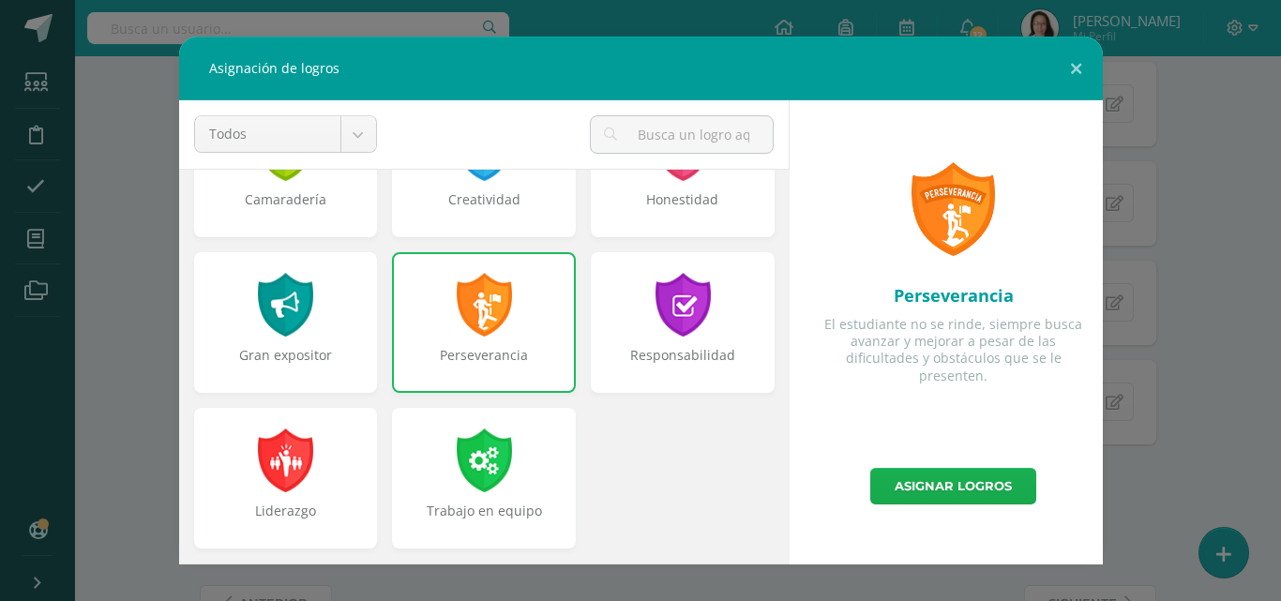
click at [958, 487] on link "Asignar logros" at bounding box center [953, 486] width 166 height 37
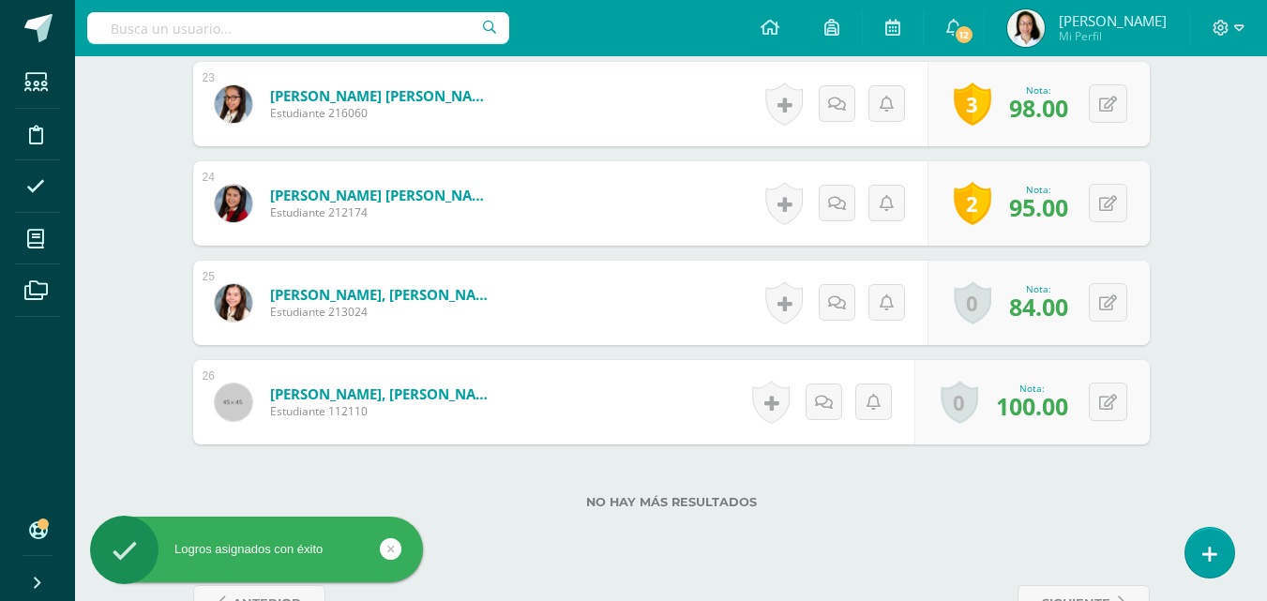
click at [789, 306] on link at bounding box center [784, 302] width 38 height 43
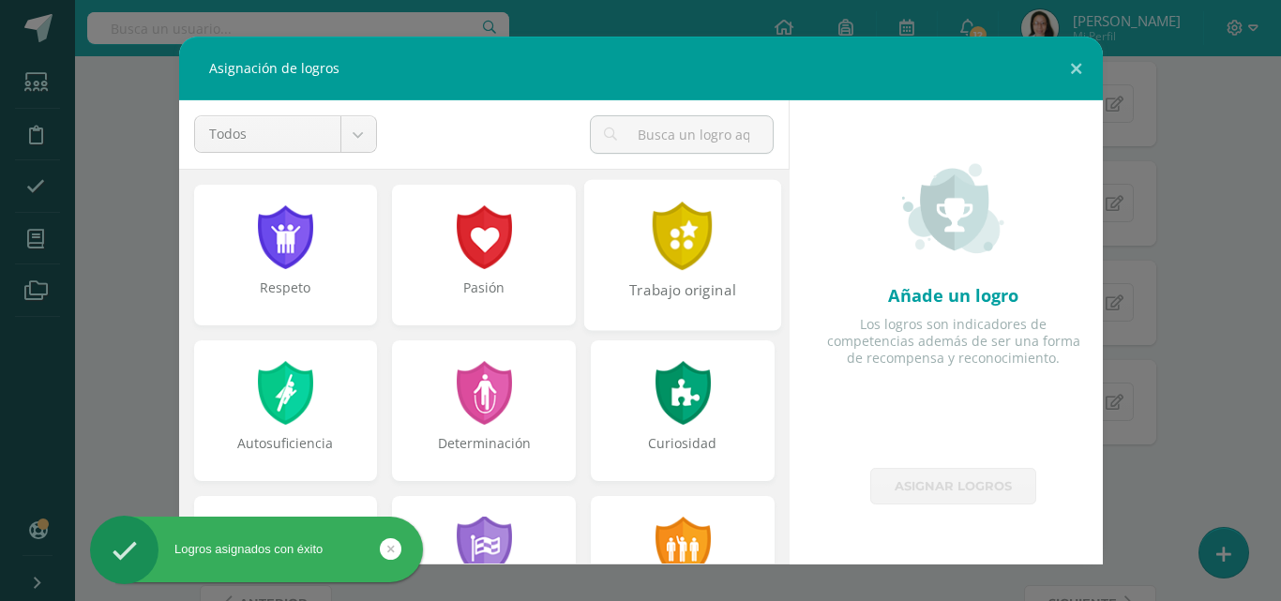
click at [686, 291] on div "Trabajo original" at bounding box center [682, 300] width 193 height 40
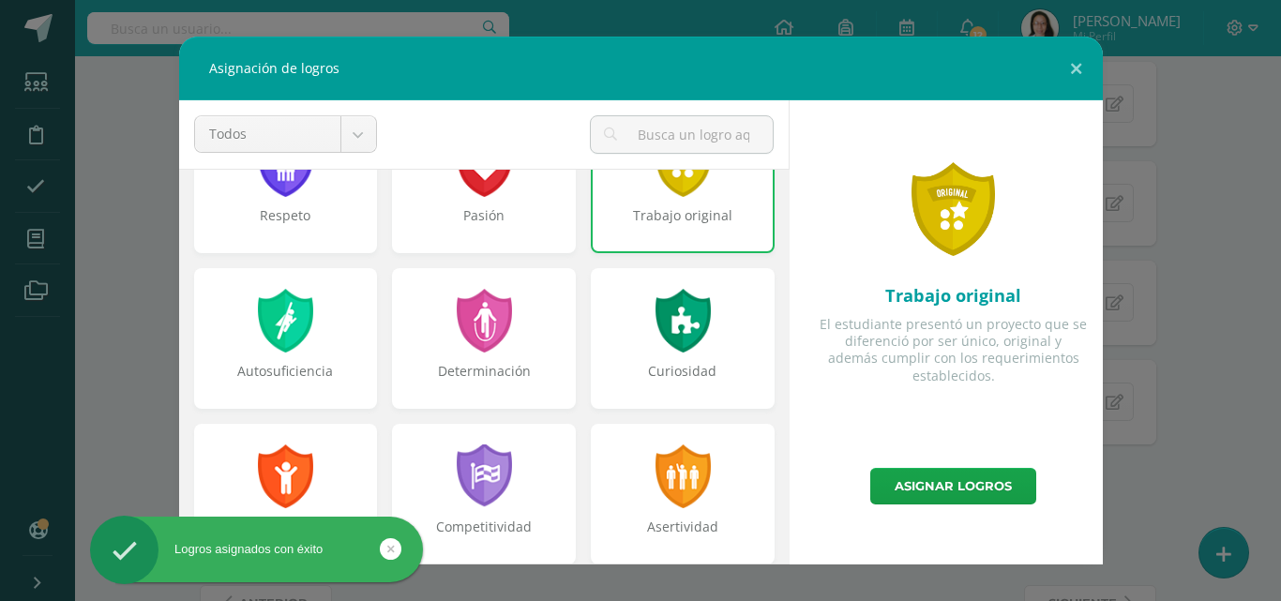
scroll to position [73, 0]
click at [351, 226] on div "Respeto" at bounding box center [285, 227] width 193 height 40
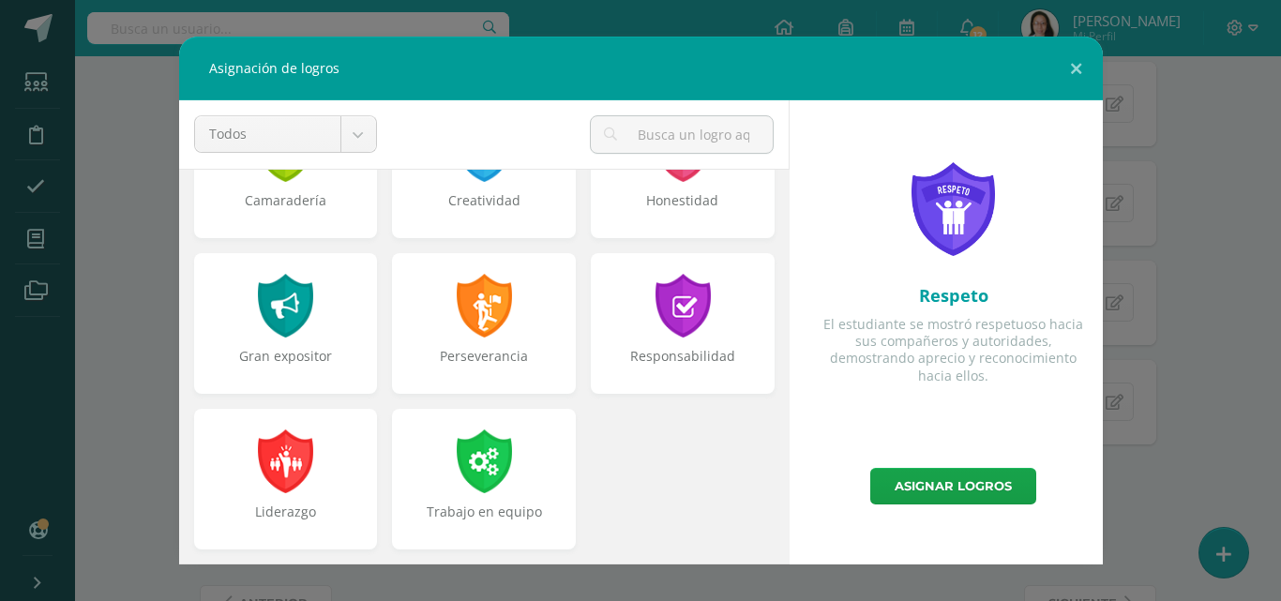
scroll to position [711, 0]
click at [497, 332] on div at bounding box center [484, 303] width 65 height 68
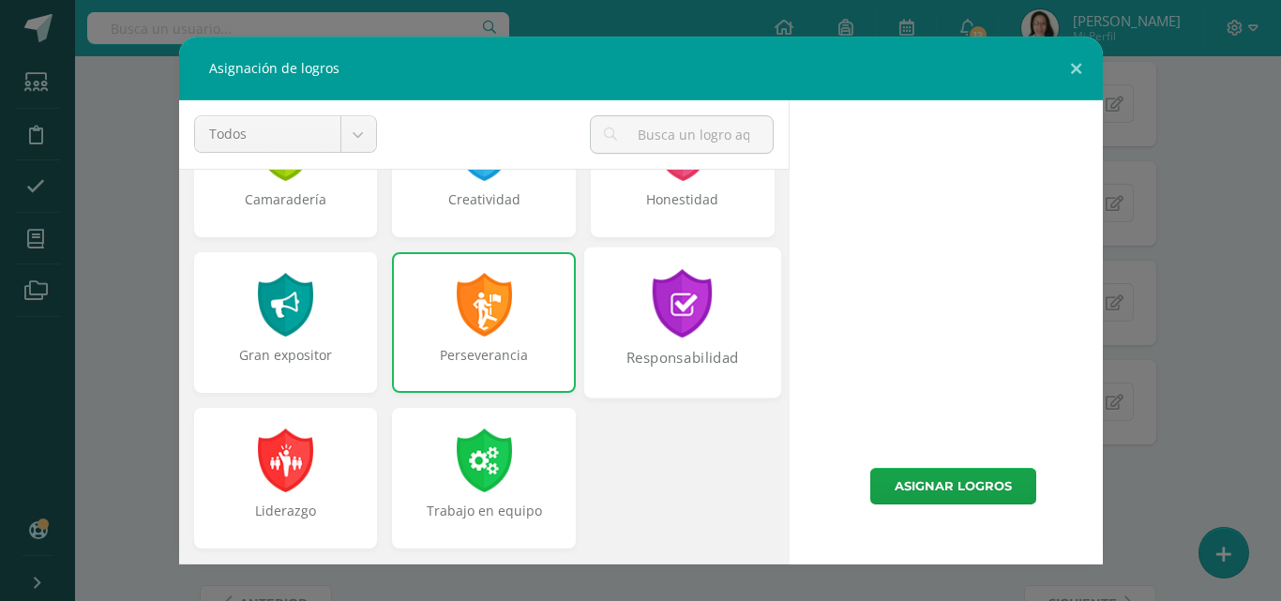
click at [695, 352] on div "Responsabilidad" at bounding box center [682, 368] width 193 height 40
click at [691, 353] on div "Responsabilidad" at bounding box center [682, 368] width 193 height 40
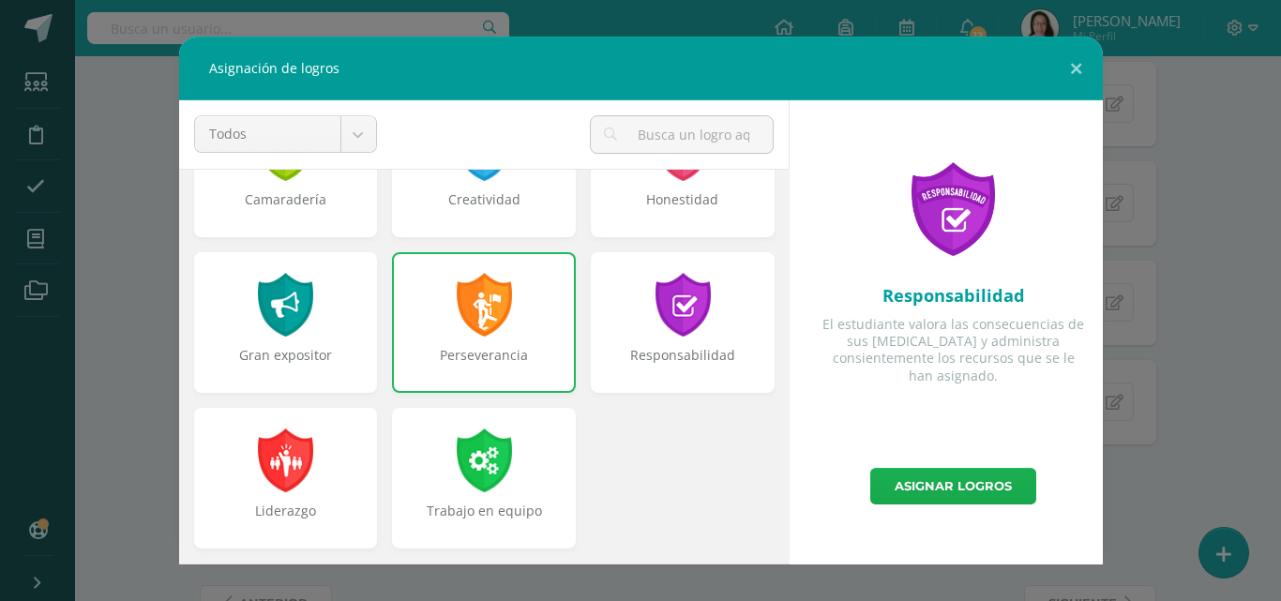
click at [914, 484] on link "Asignar logros" at bounding box center [953, 486] width 166 height 37
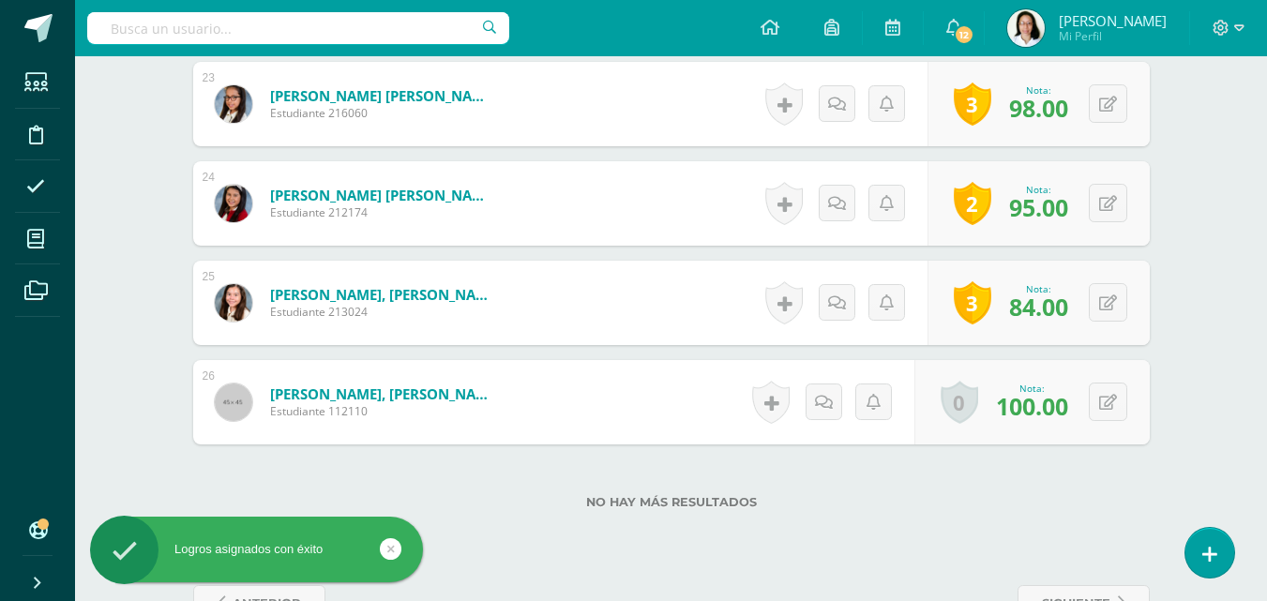
click at [779, 391] on link at bounding box center [771, 402] width 38 height 43
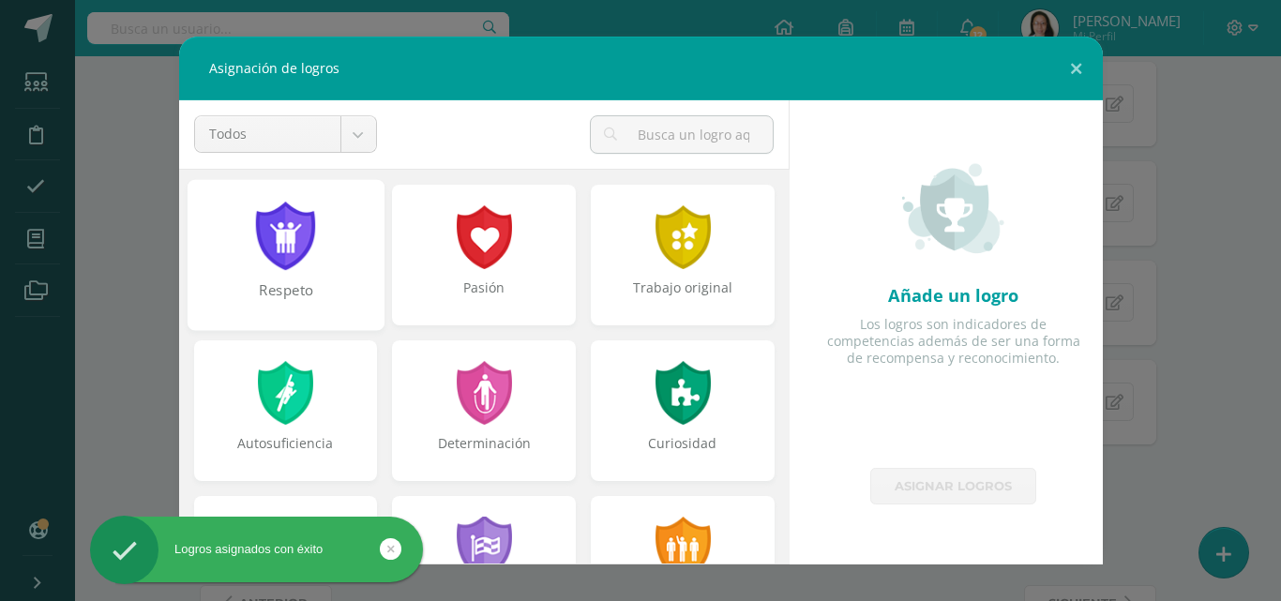
click at [693, 263] on div at bounding box center [683, 237] width 60 height 64
click at [328, 263] on div "Respeto" at bounding box center [285, 254] width 197 height 151
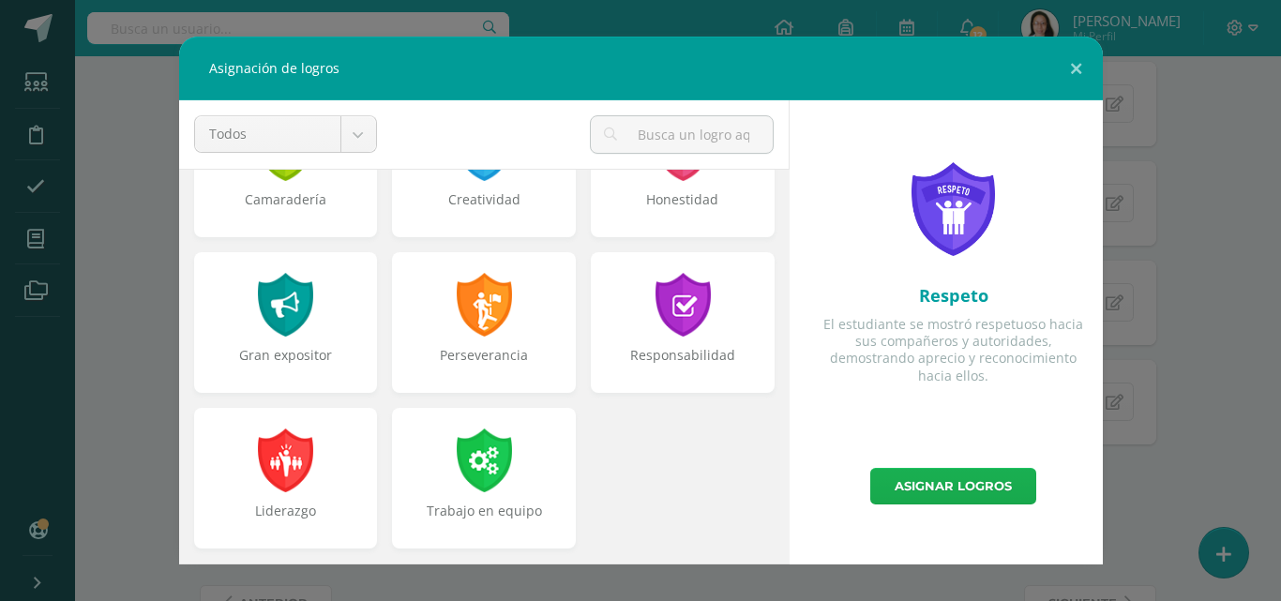
click at [929, 480] on link "Asignar logros" at bounding box center [953, 486] width 166 height 37
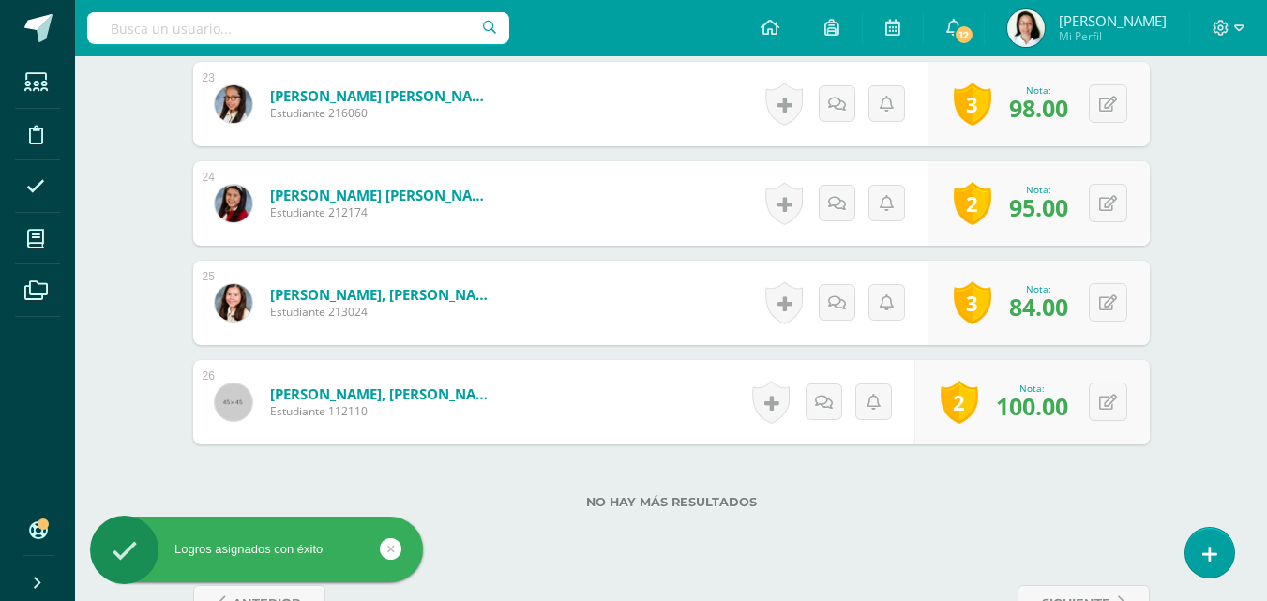
click at [773, 398] on link at bounding box center [771, 402] width 38 height 43
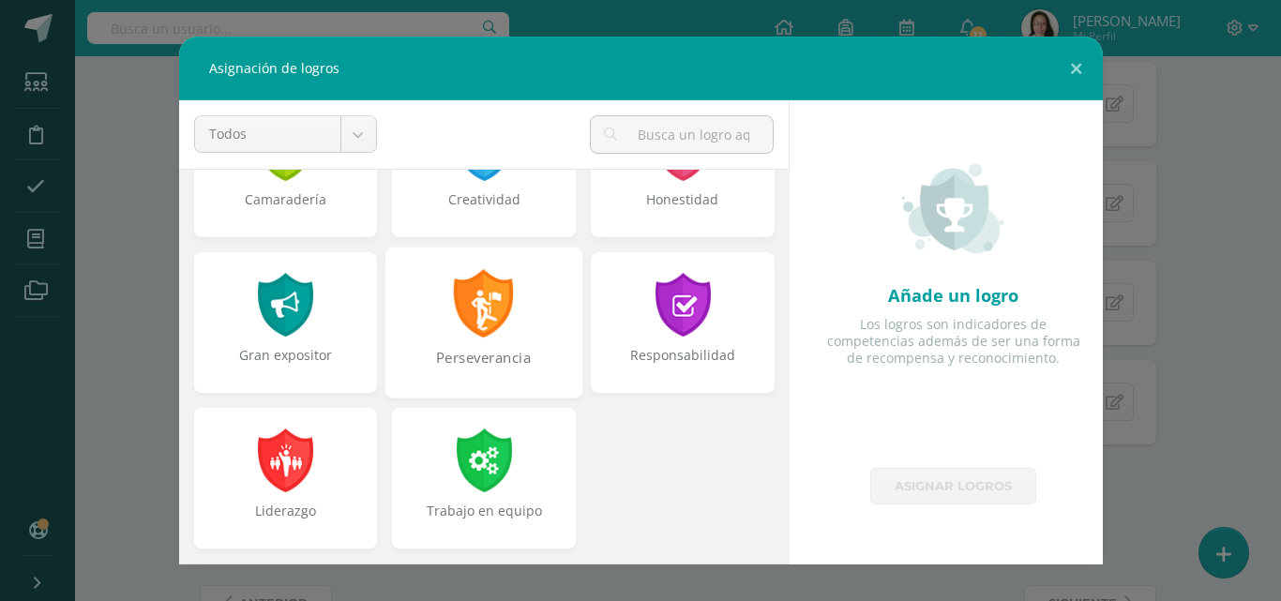
click at [483, 330] on div at bounding box center [484, 303] width 65 height 68
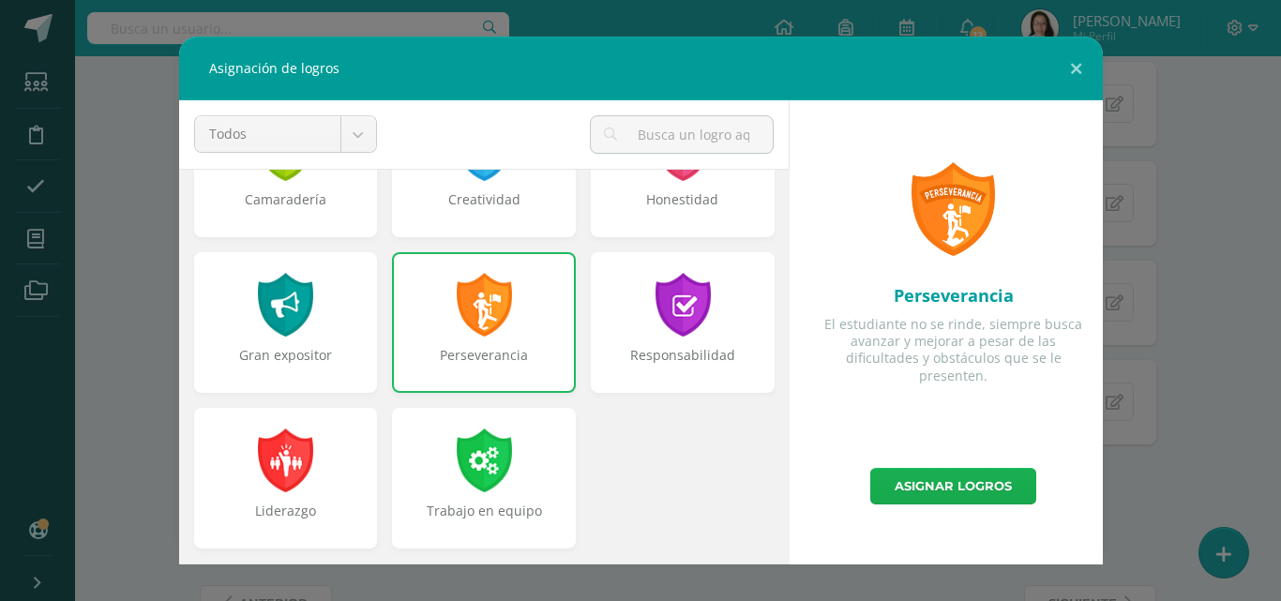
click at [897, 485] on link "Asignar logros" at bounding box center [953, 486] width 166 height 37
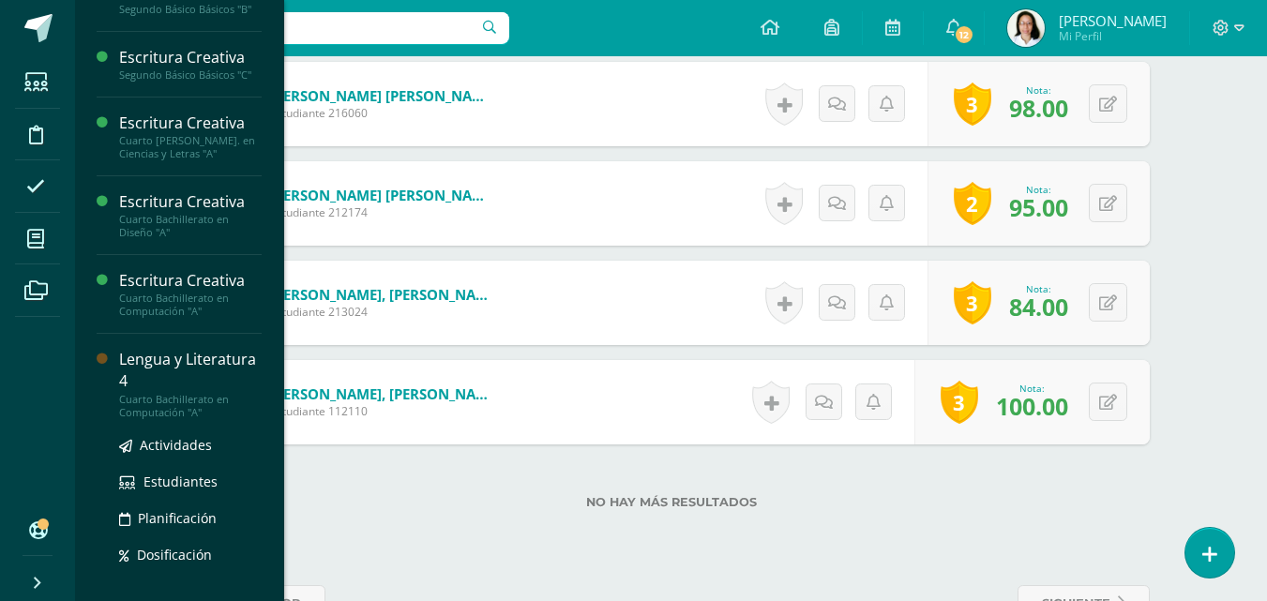
scroll to position [665, 0]
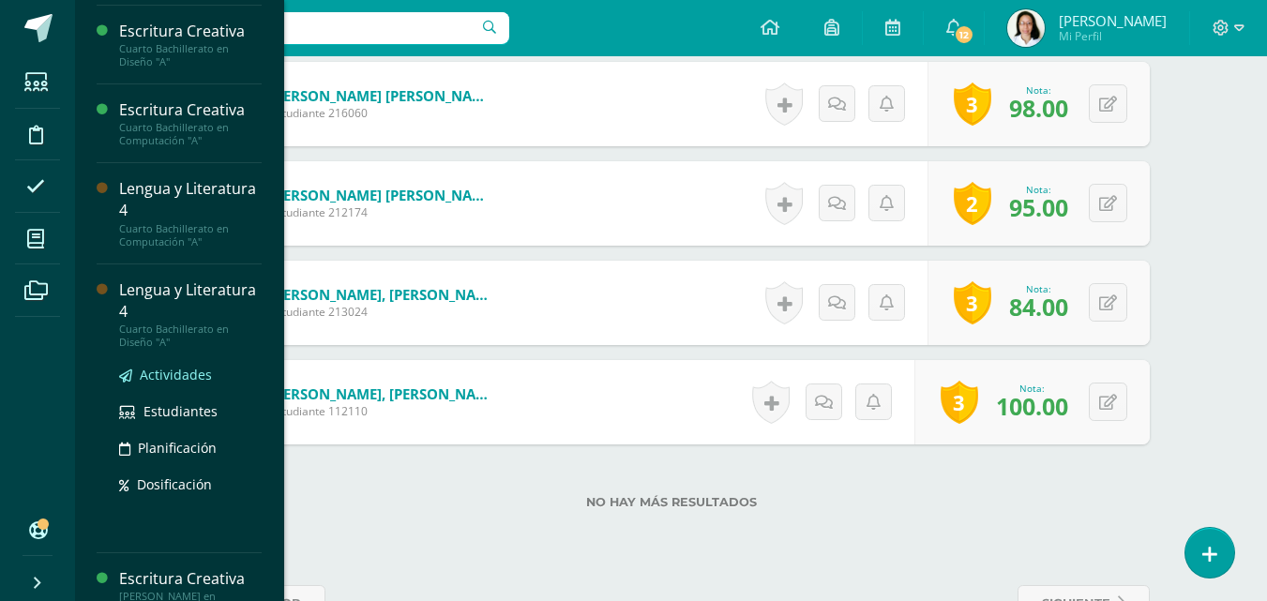
click at [183, 376] on span "Actividades" at bounding box center [176, 375] width 72 height 18
